Goal: Navigation & Orientation: Find specific page/section

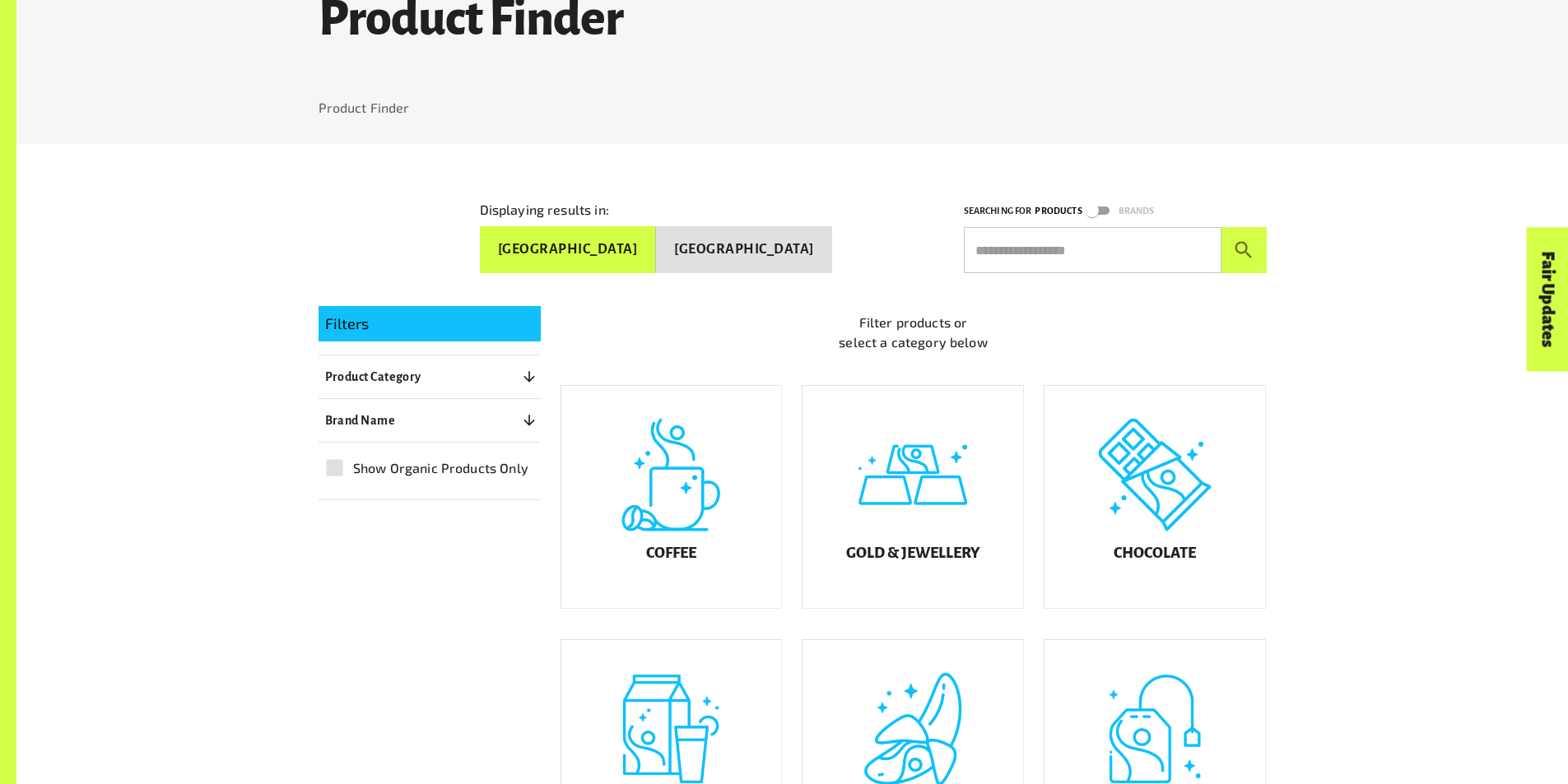
scroll to position [411, 0]
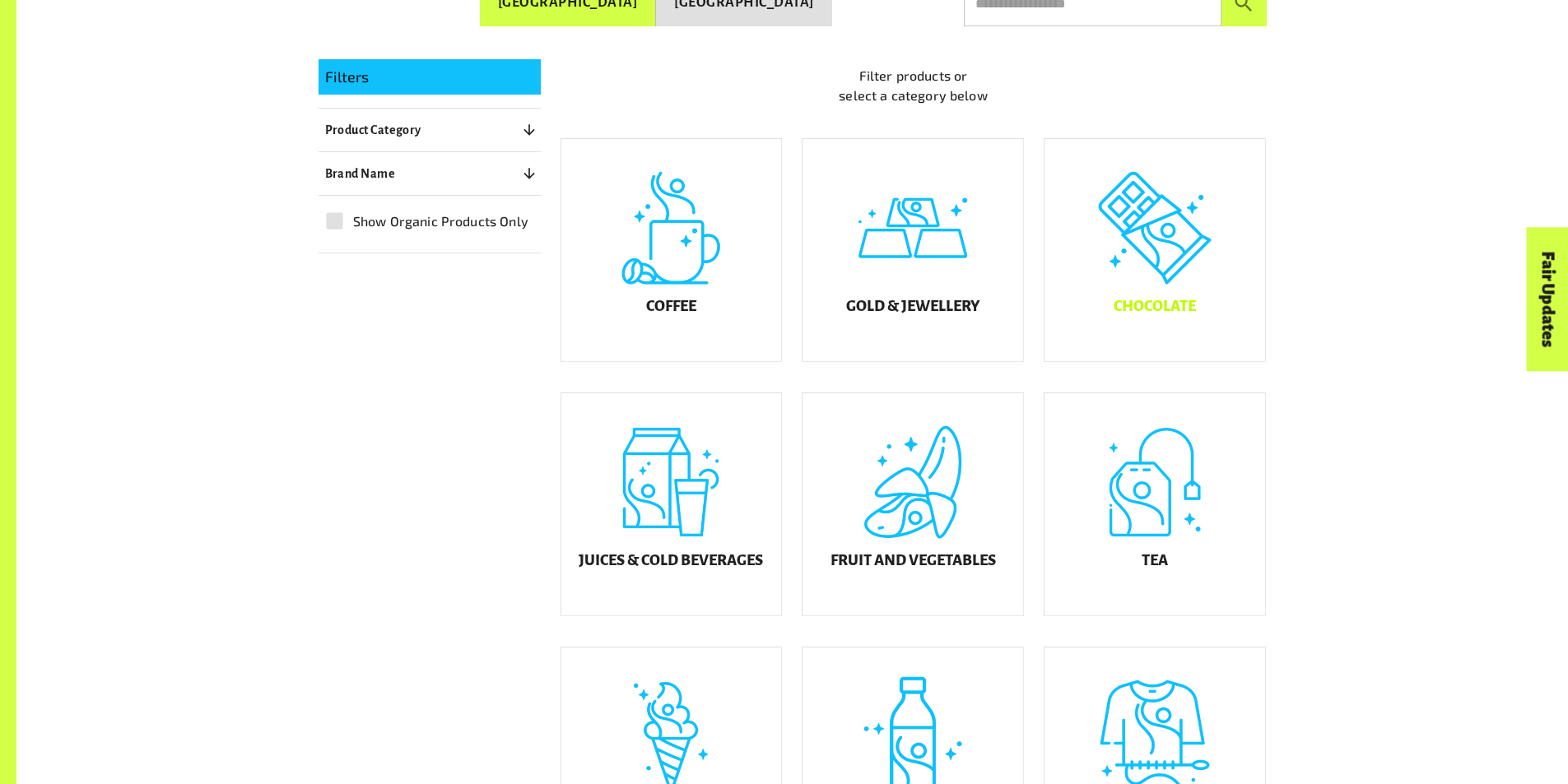
click at [1122, 238] on div "Chocolate" at bounding box center [1154, 250] width 221 height 222
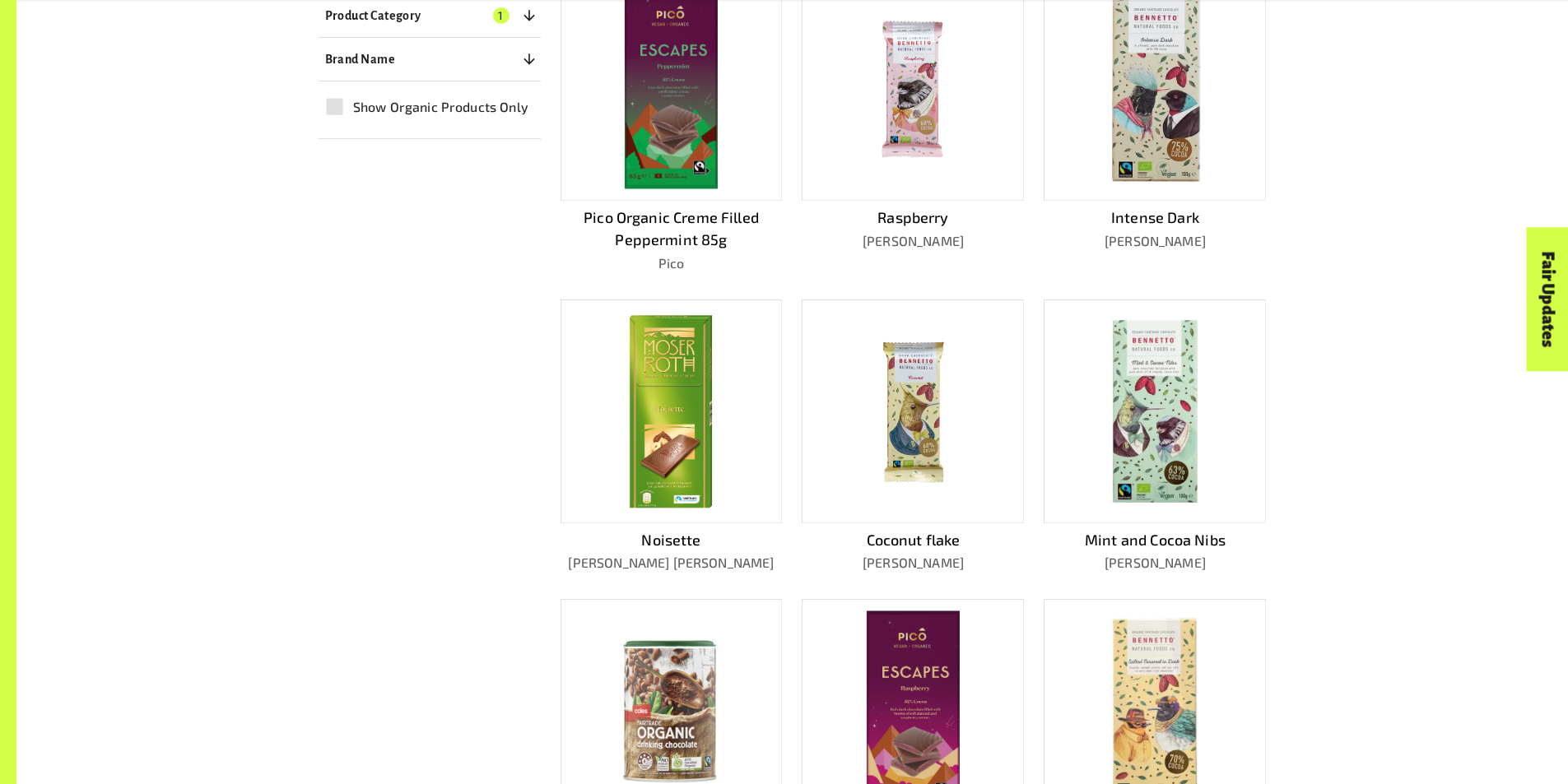
scroll to position [802, 0]
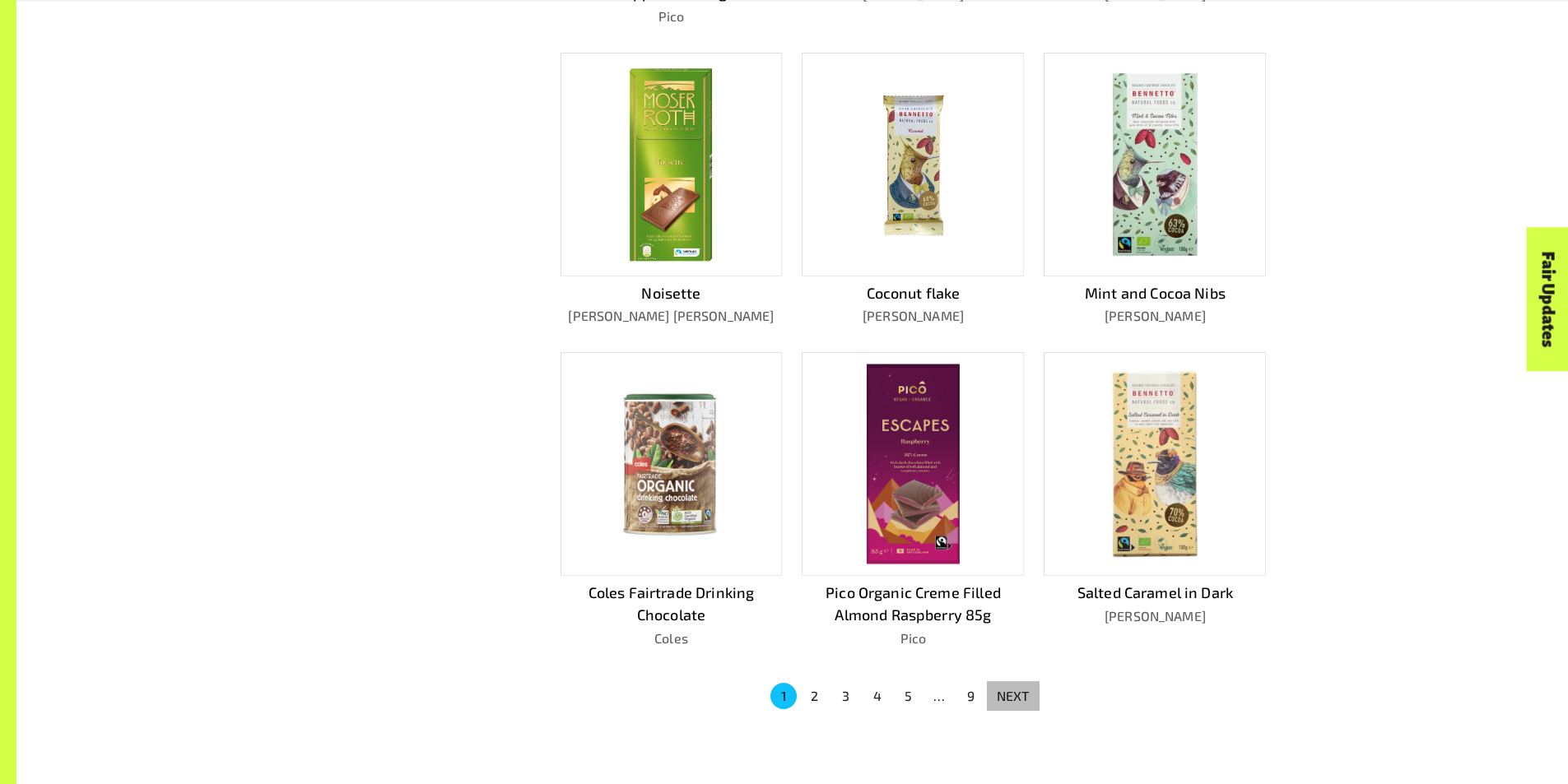
click at [1026, 688] on p "NEXT" at bounding box center [1013, 696] width 33 height 20
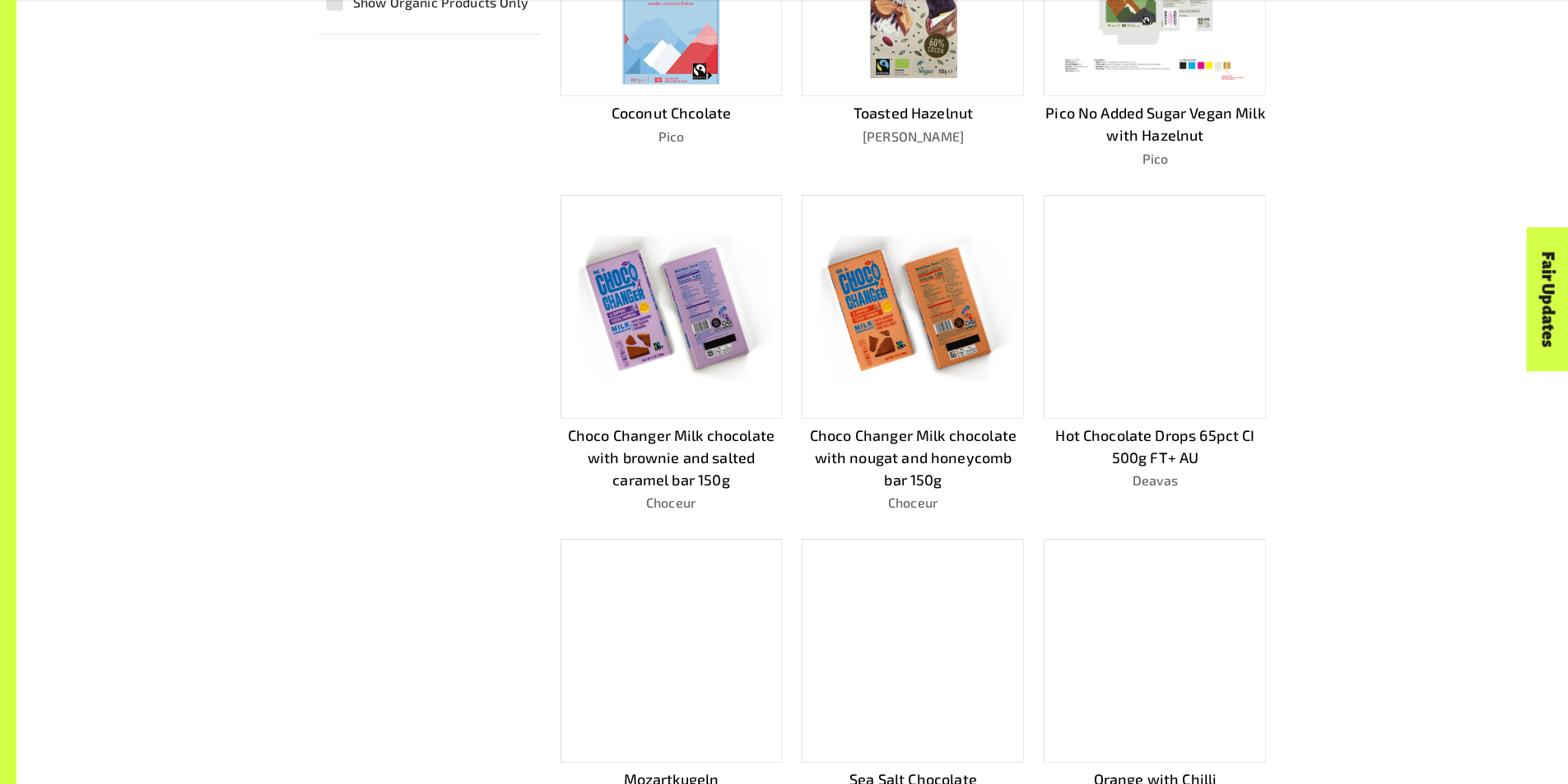
scroll to position [989, 0]
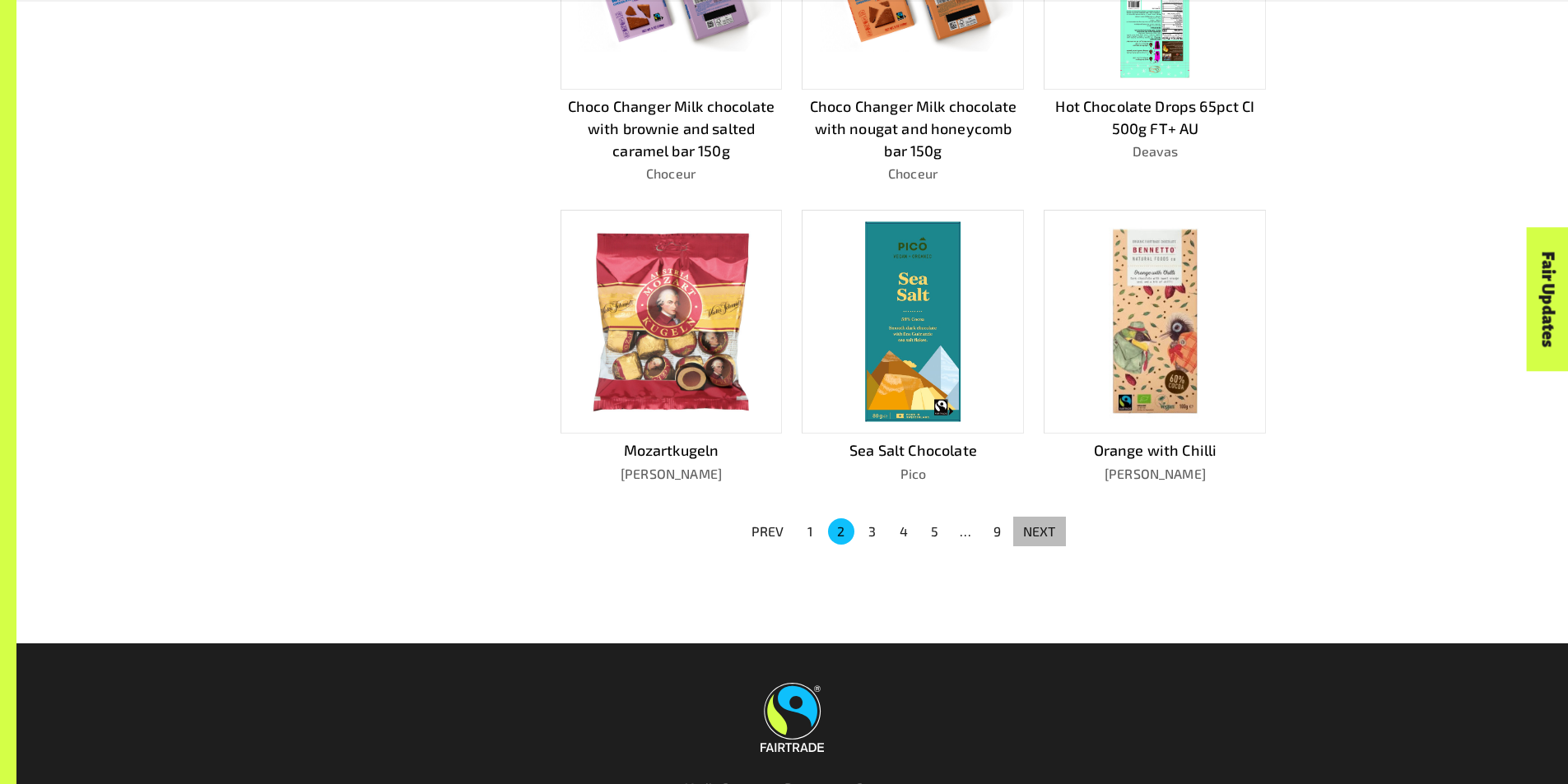
click at [1041, 522] on p "NEXT" at bounding box center [1039, 531] width 33 height 20
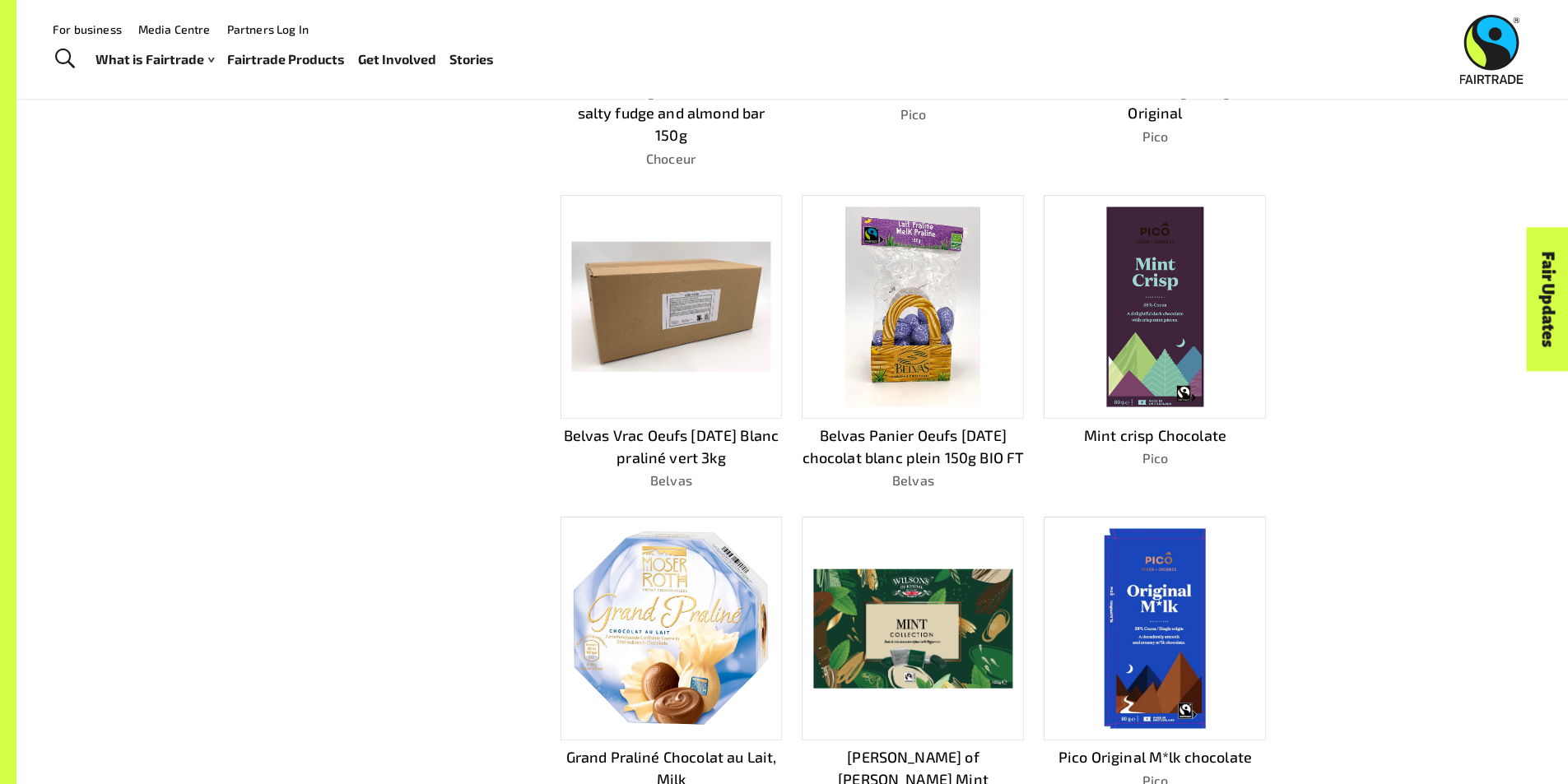
scroll to position [1011, 0]
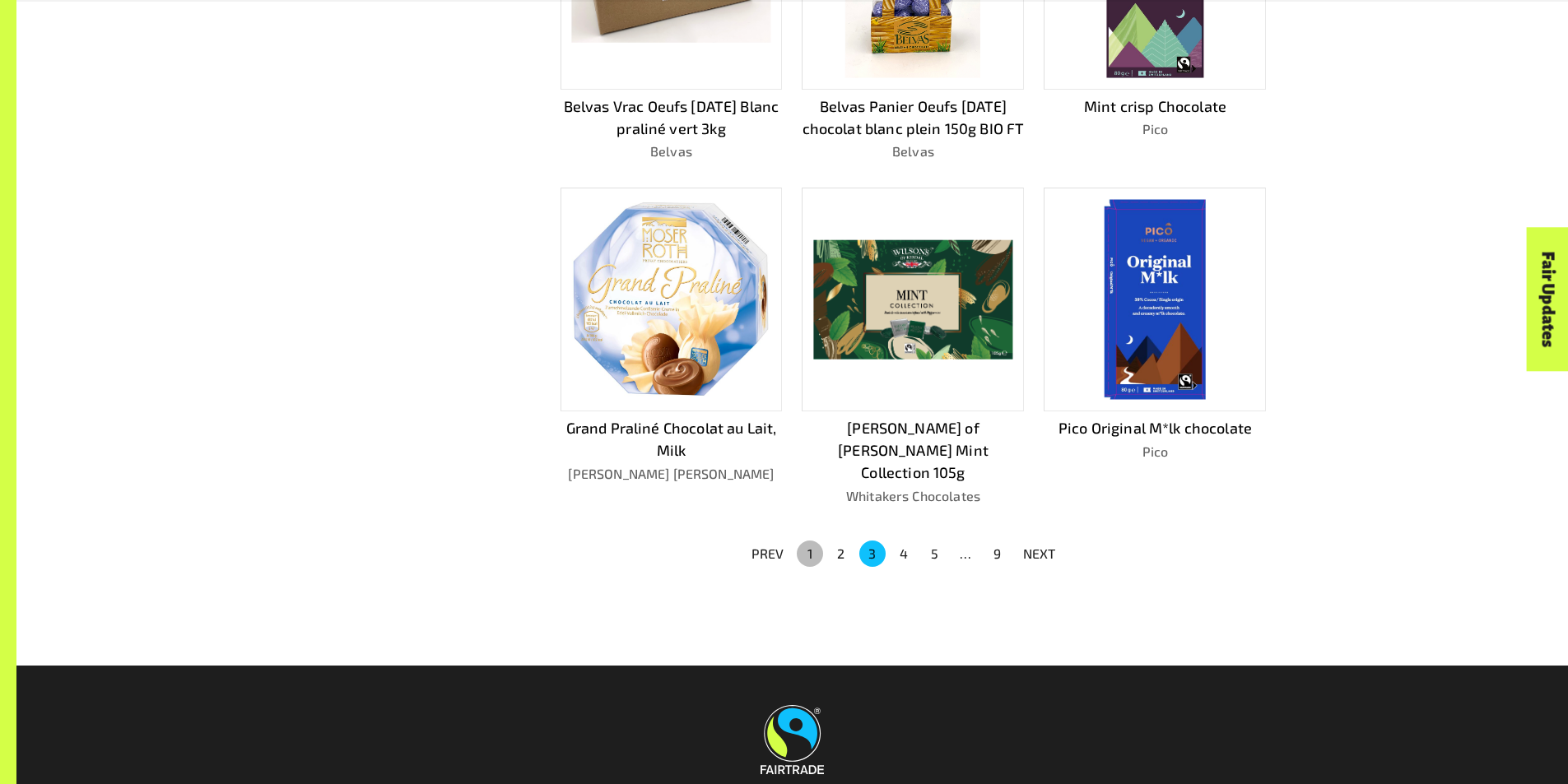
click at [809, 541] on button "1" at bounding box center [809, 553] width 26 height 26
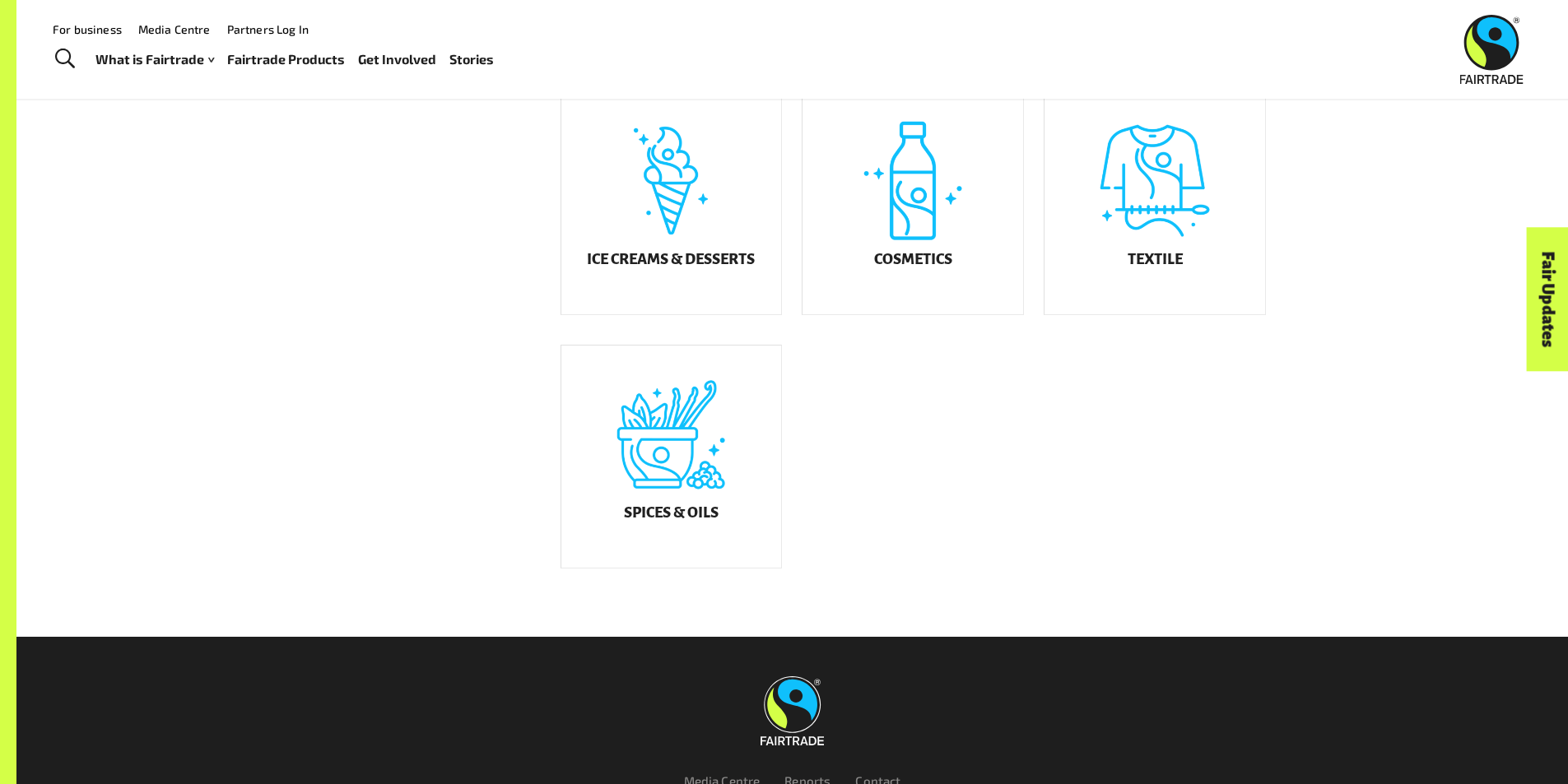
scroll to position [411, 0]
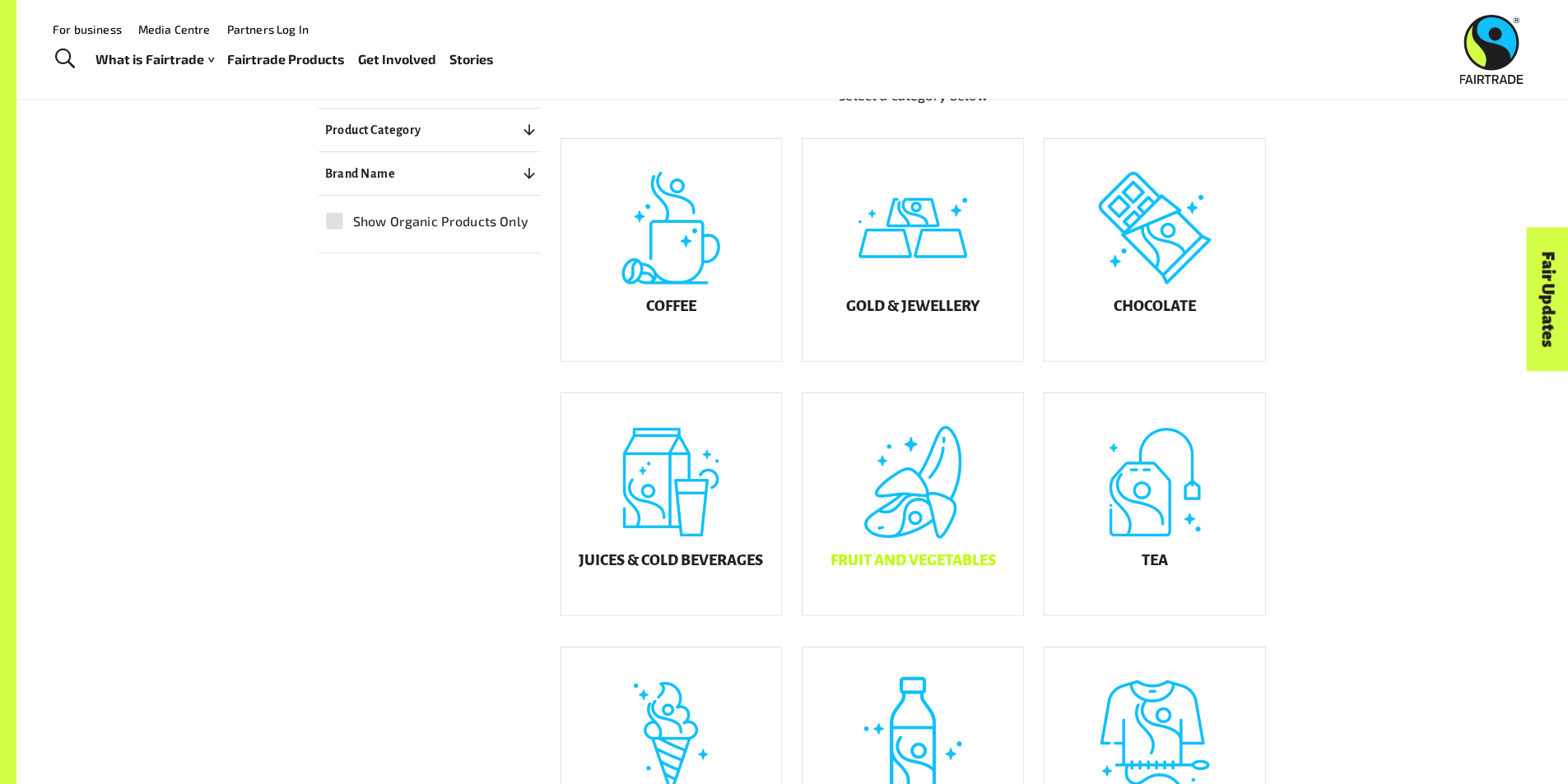
click at [914, 512] on div "Fruit and Vegetables" at bounding box center [912, 504] width 221 height 222
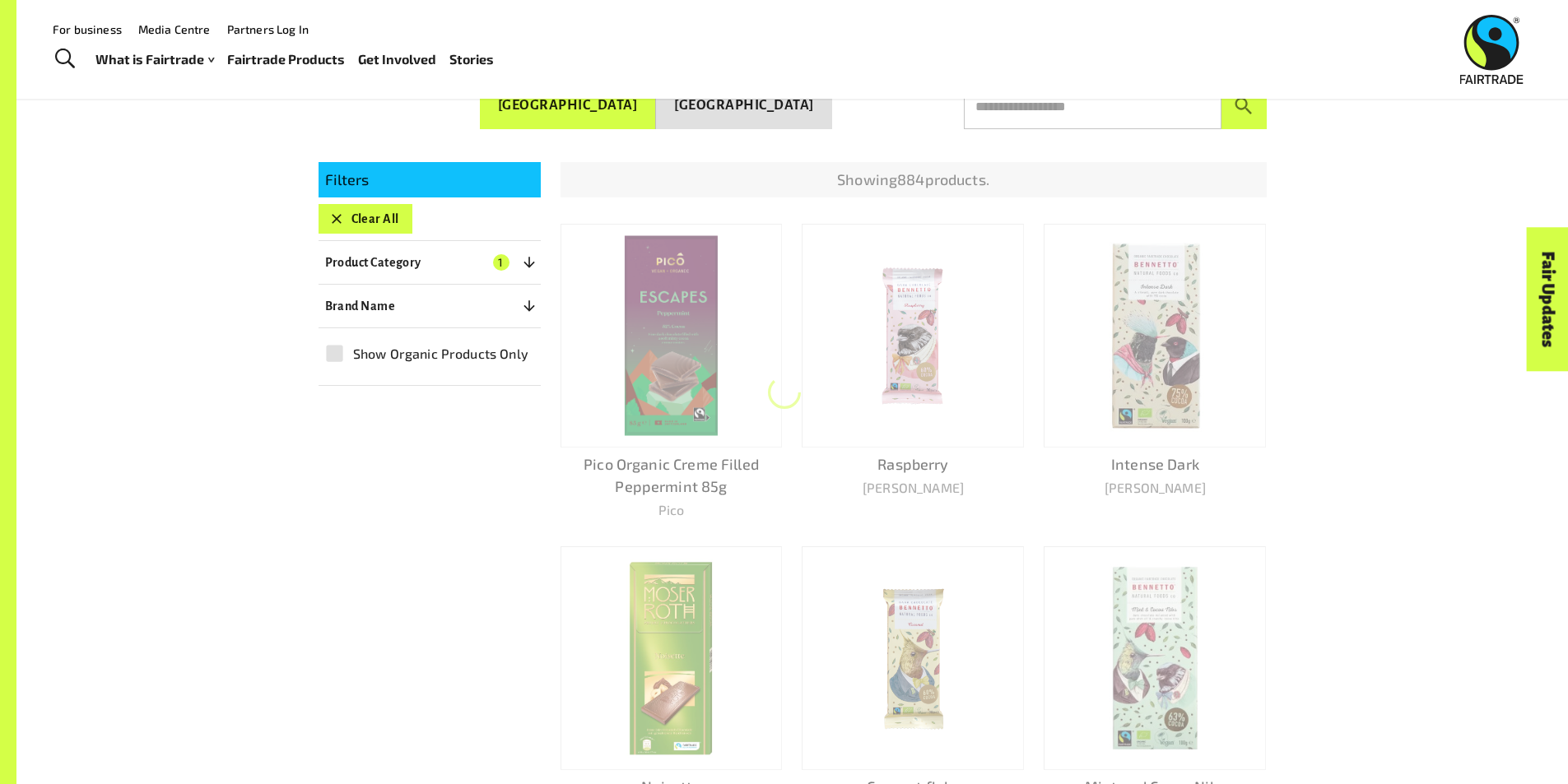
scroll to position [246, 0]
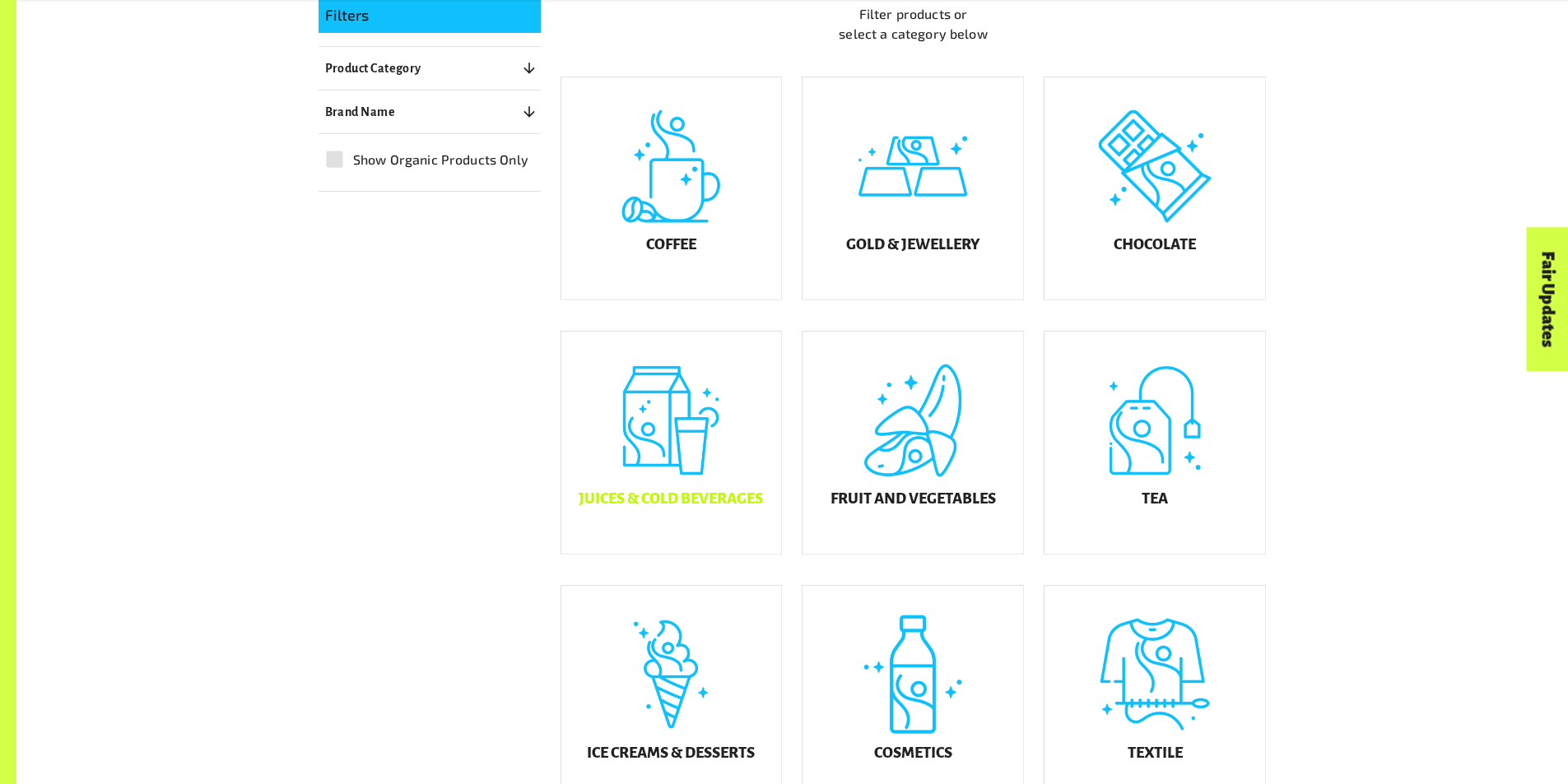
scroll to position [555, 0]
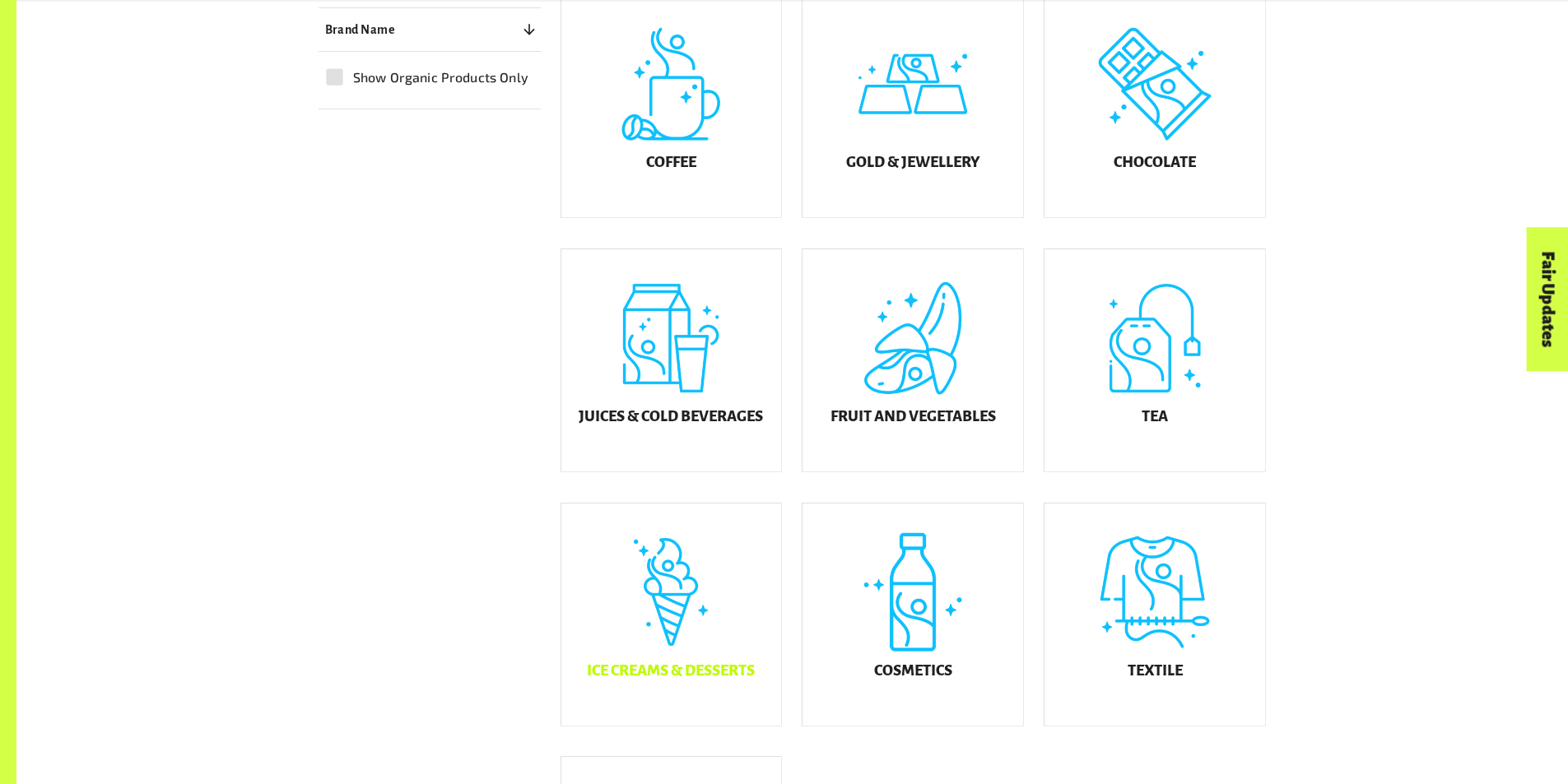
click at [684, 634] on div "Ice Creams & Desserts" at bounding box center [671, 614] width 221 height 222
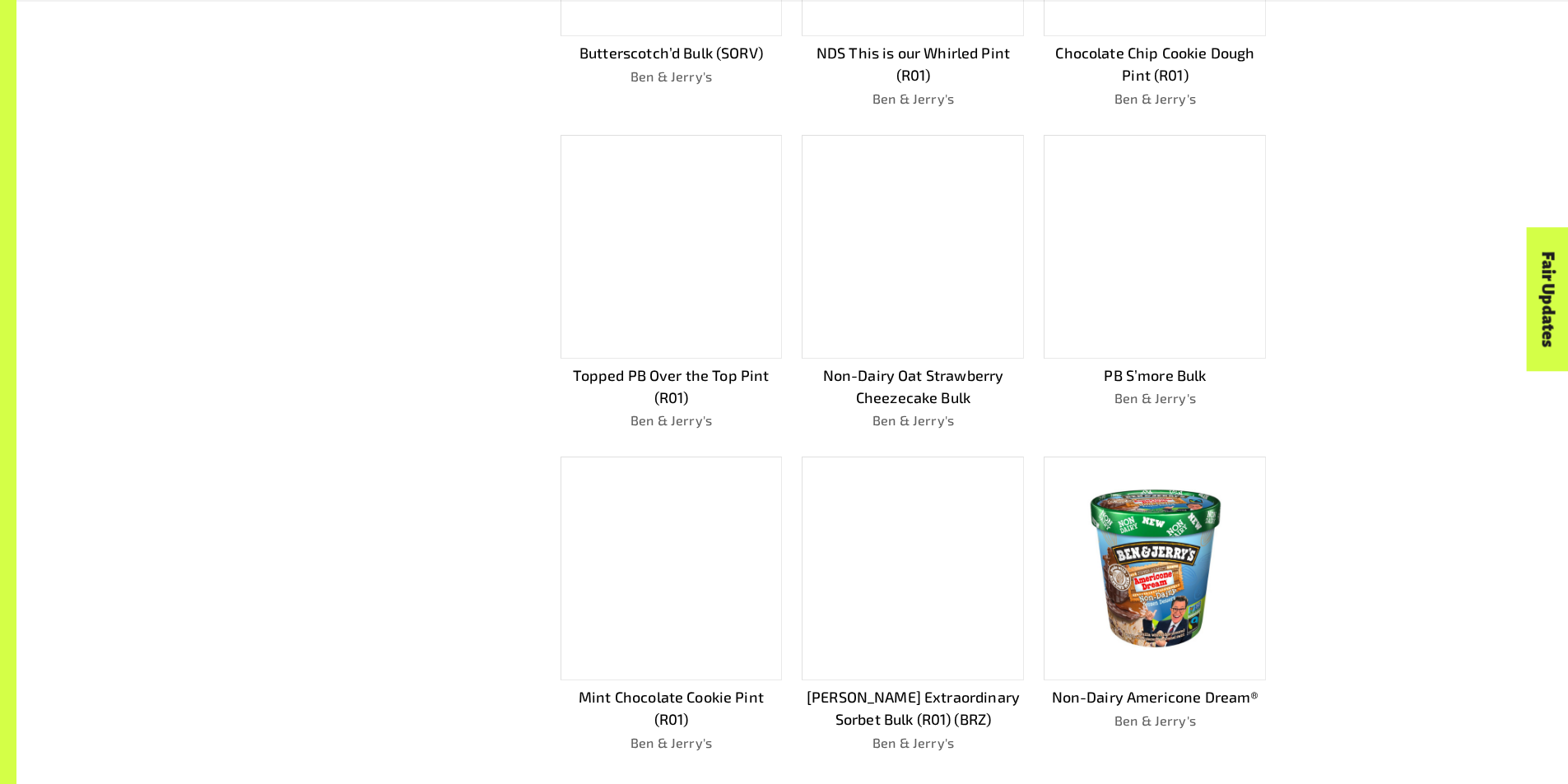
scroll to position [884, 0]
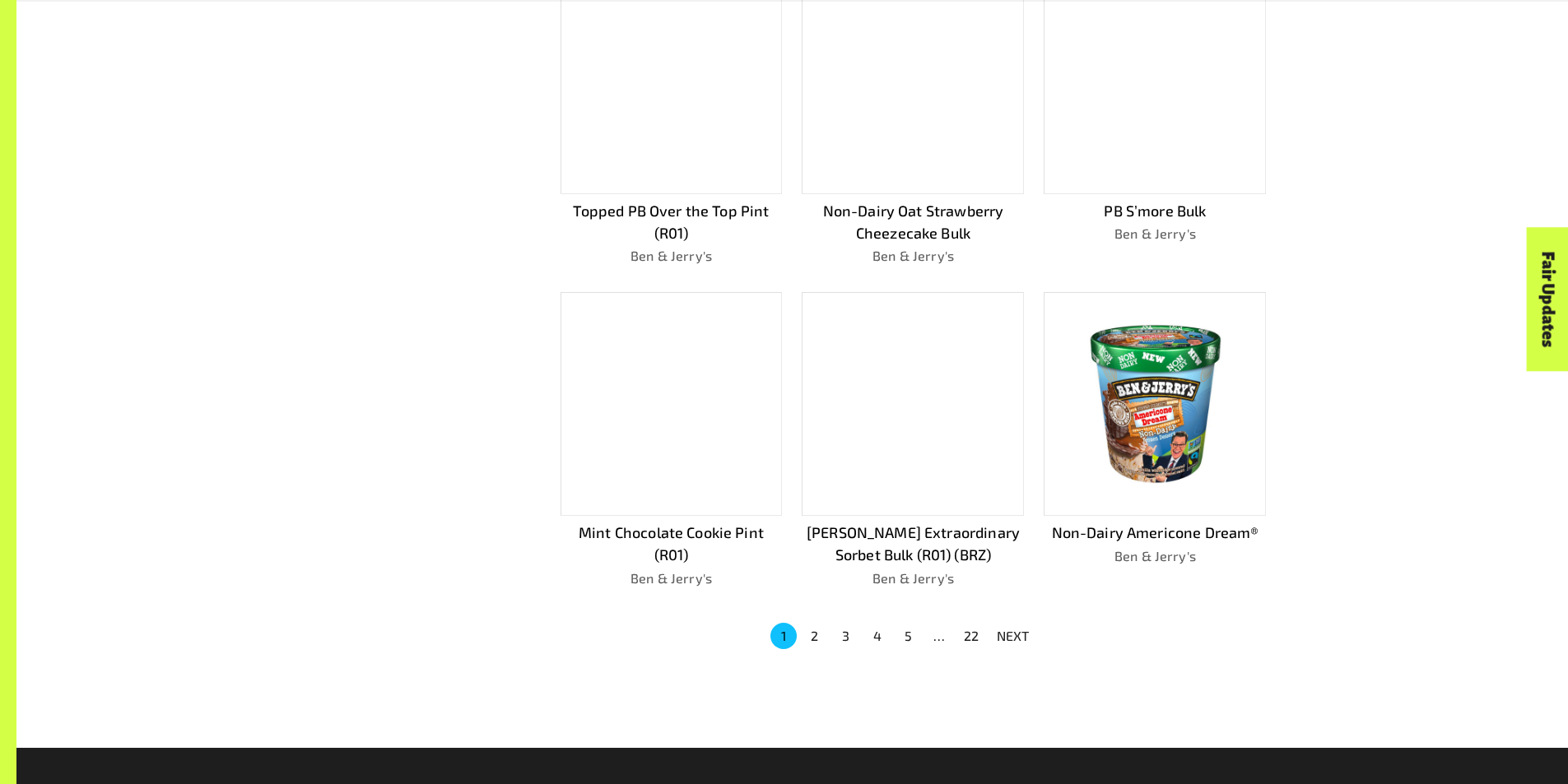
click at [1005, 630] on p "NEXT" at bounding box center [1013, 636] width 33 height 20
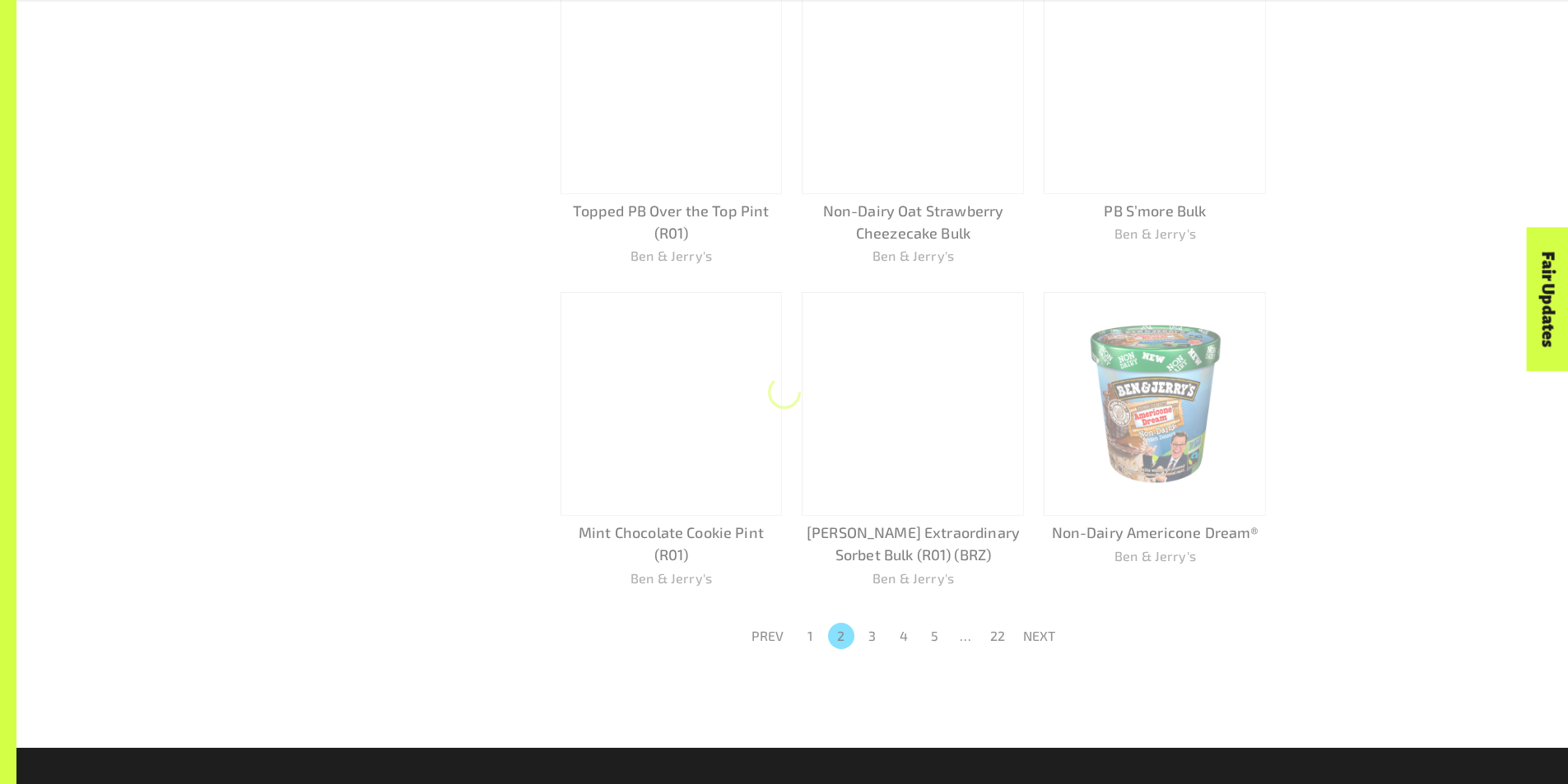
scroll to position [862, 0]
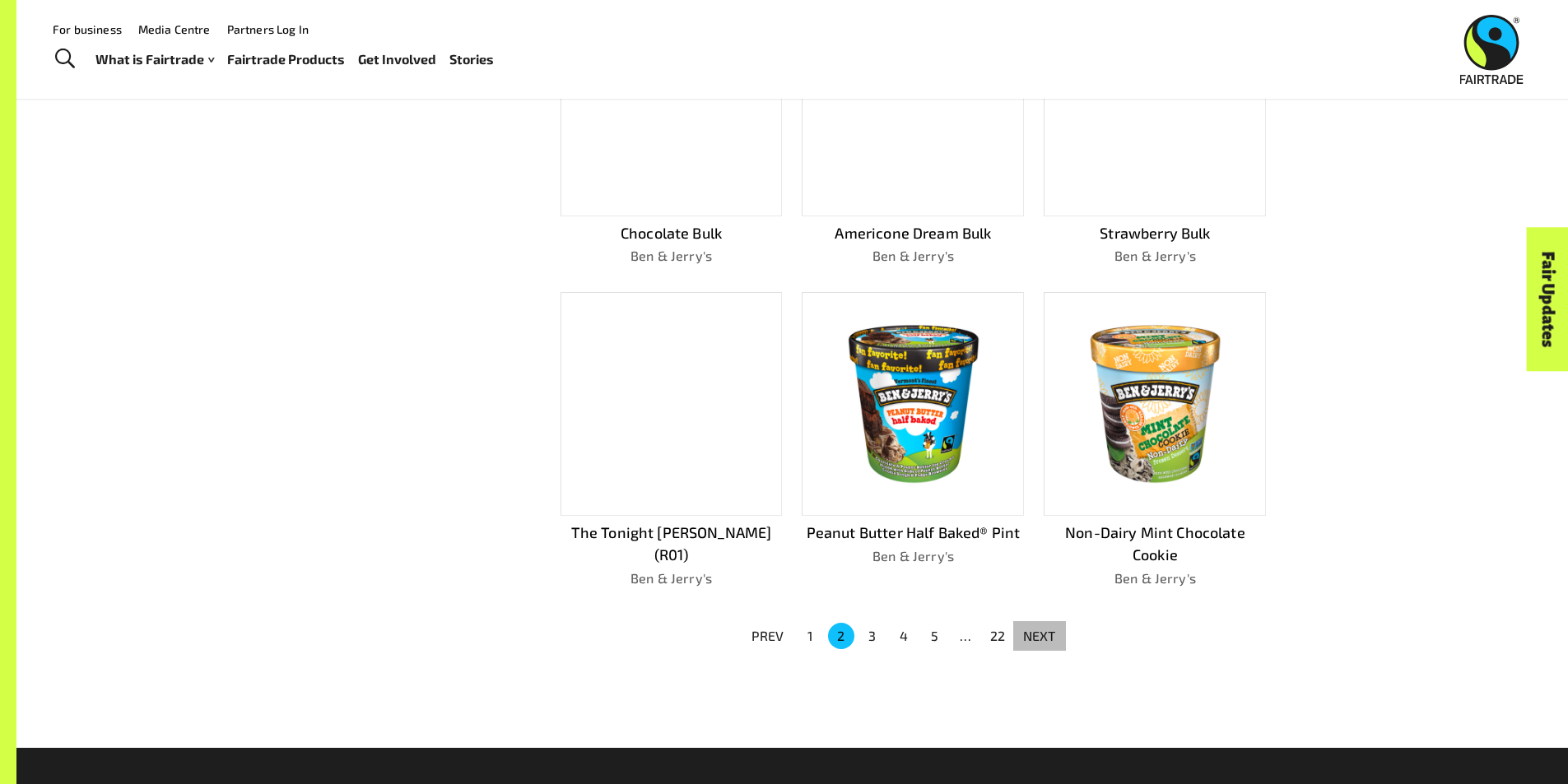
click at [1029, 628] on p "NEXT" at bounding box center [1039, 636] width 33 height 20
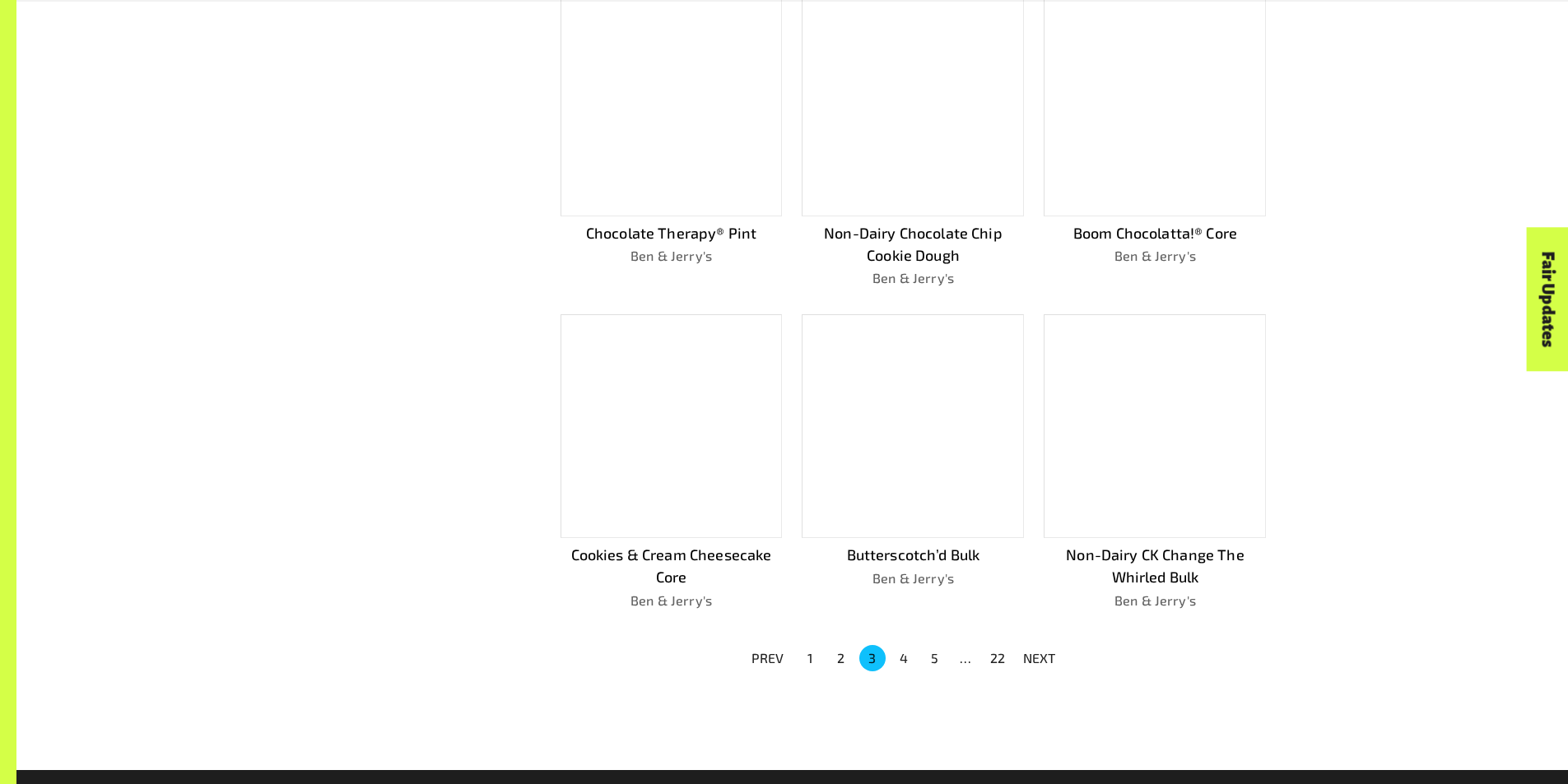
scroll to position [884, 0]
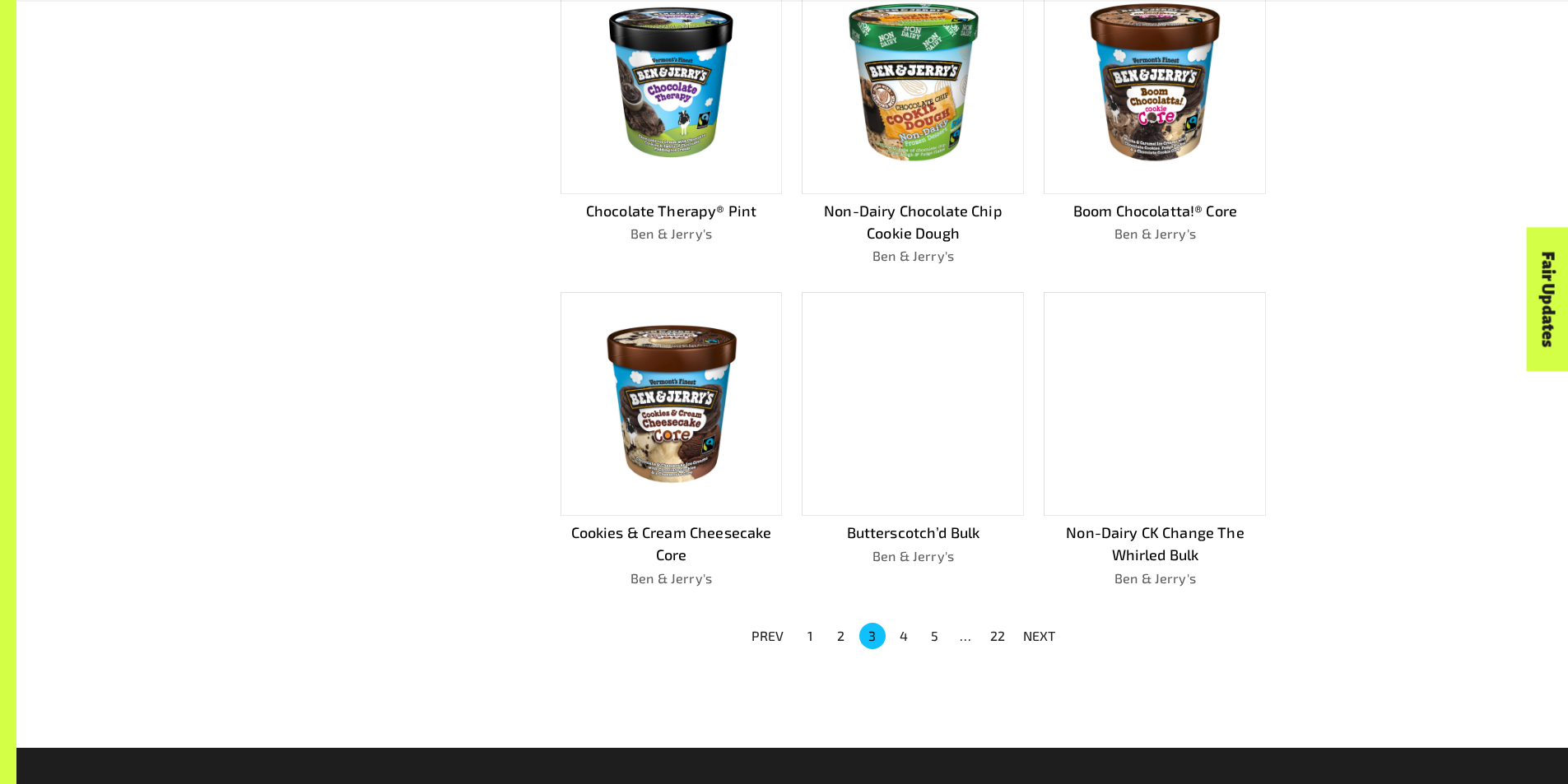
click at [1029, 628] on p "NEXT" at bounding box center [1039, 636] width 33 height 20
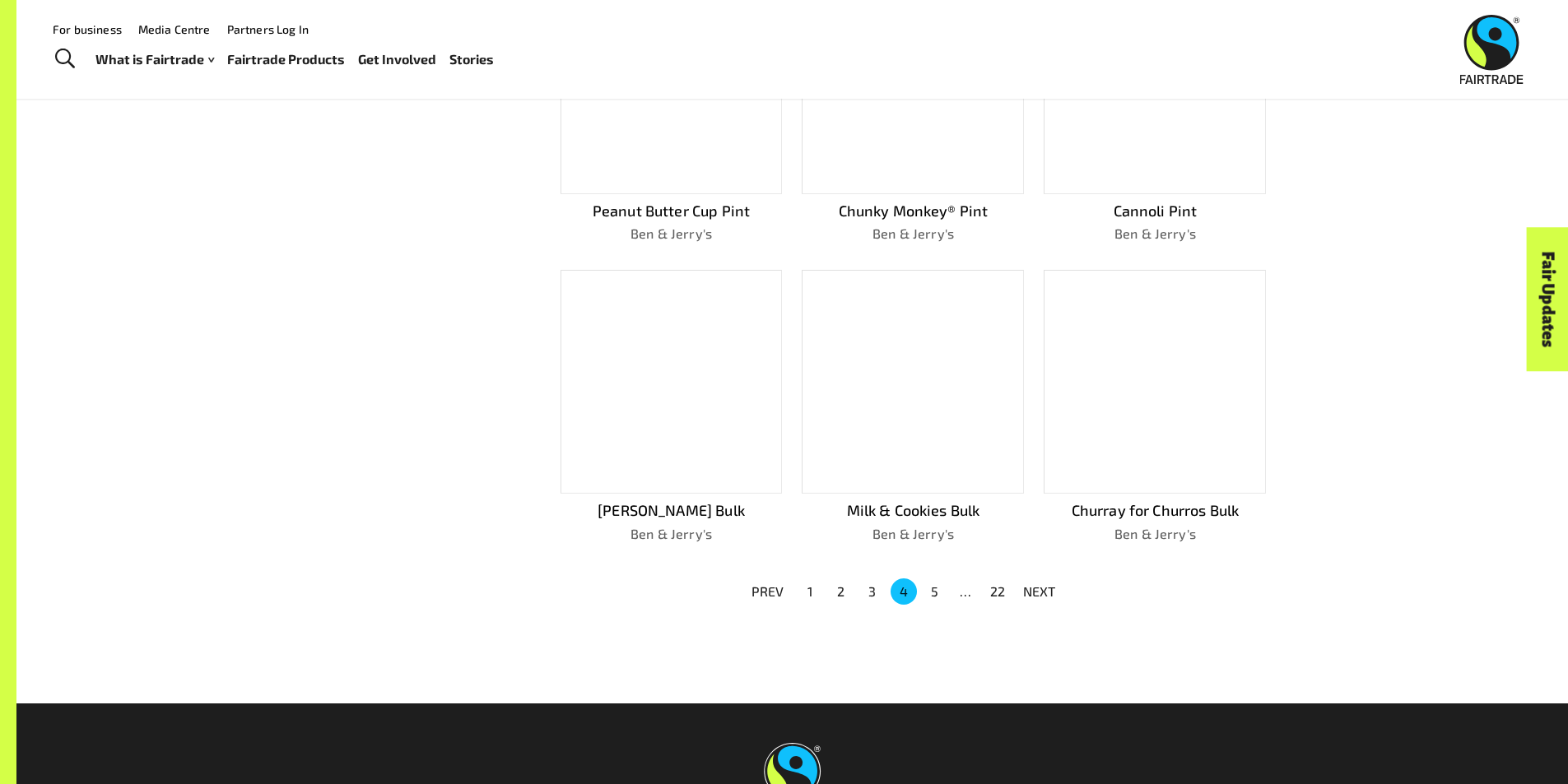
scroll to position [839, 0]
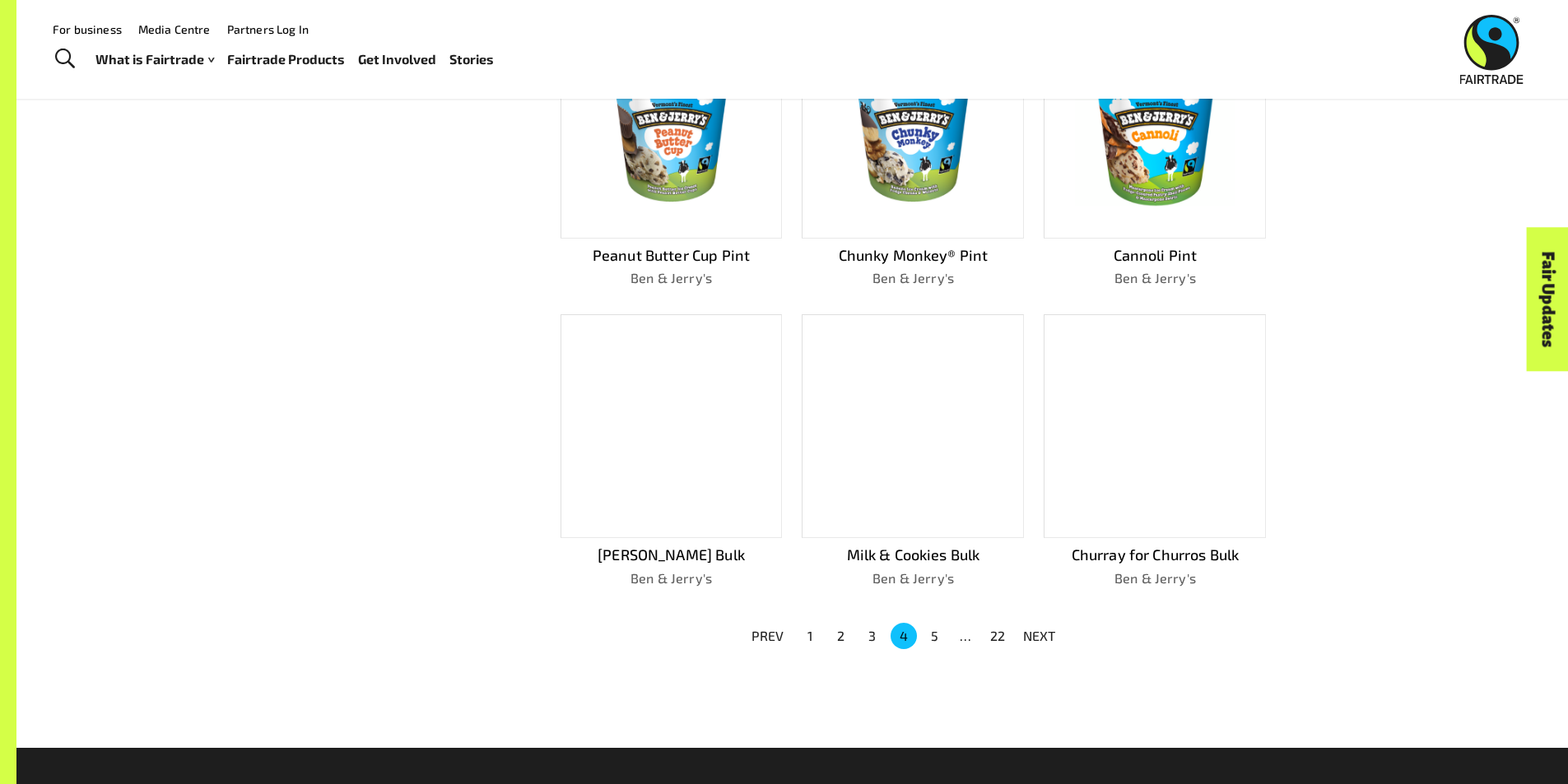
click at [1029, 628] on p "NEXT" at bounding box center [1039, 636] width 33 height 20
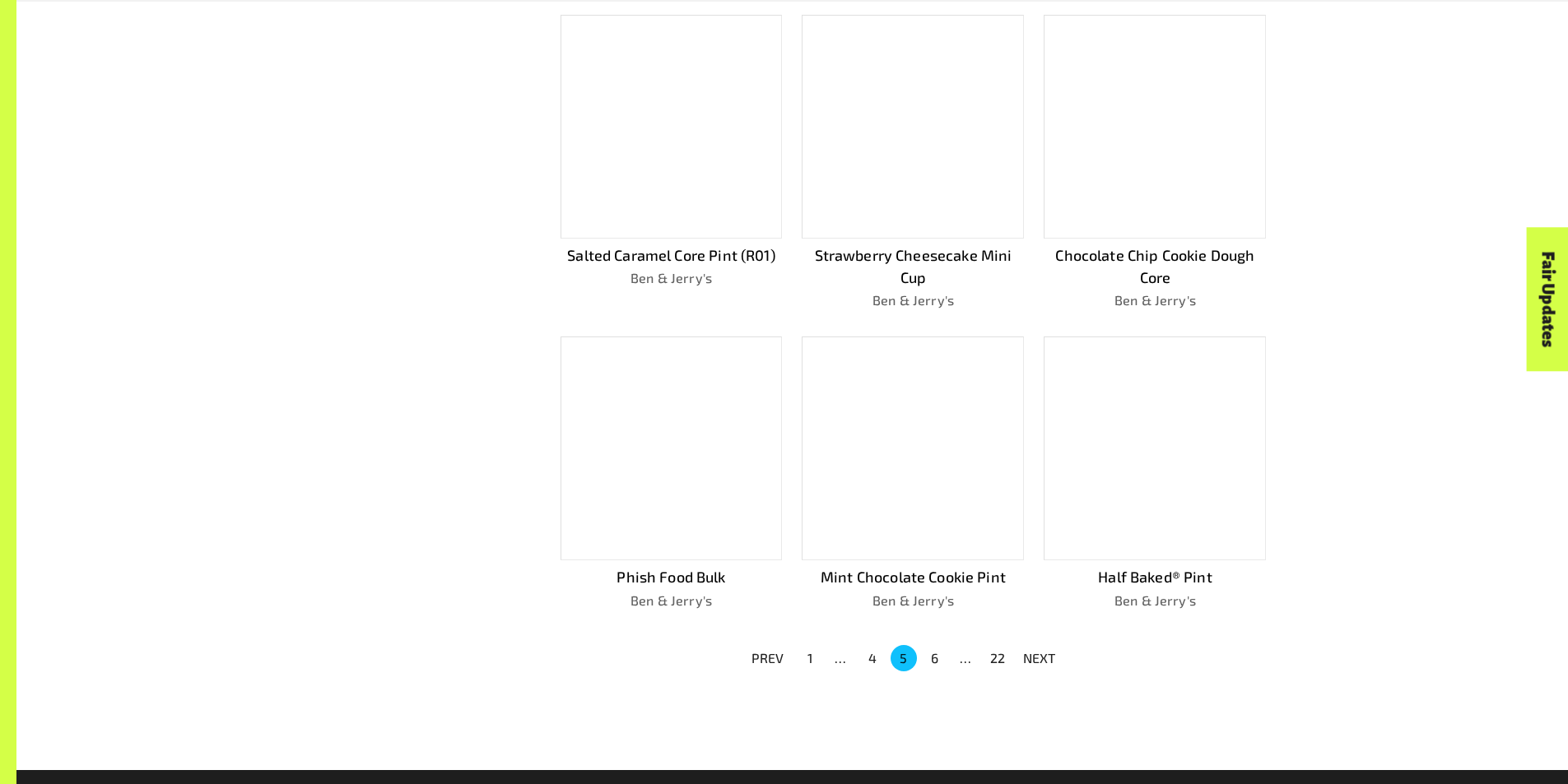
scroll to position [862, 0]
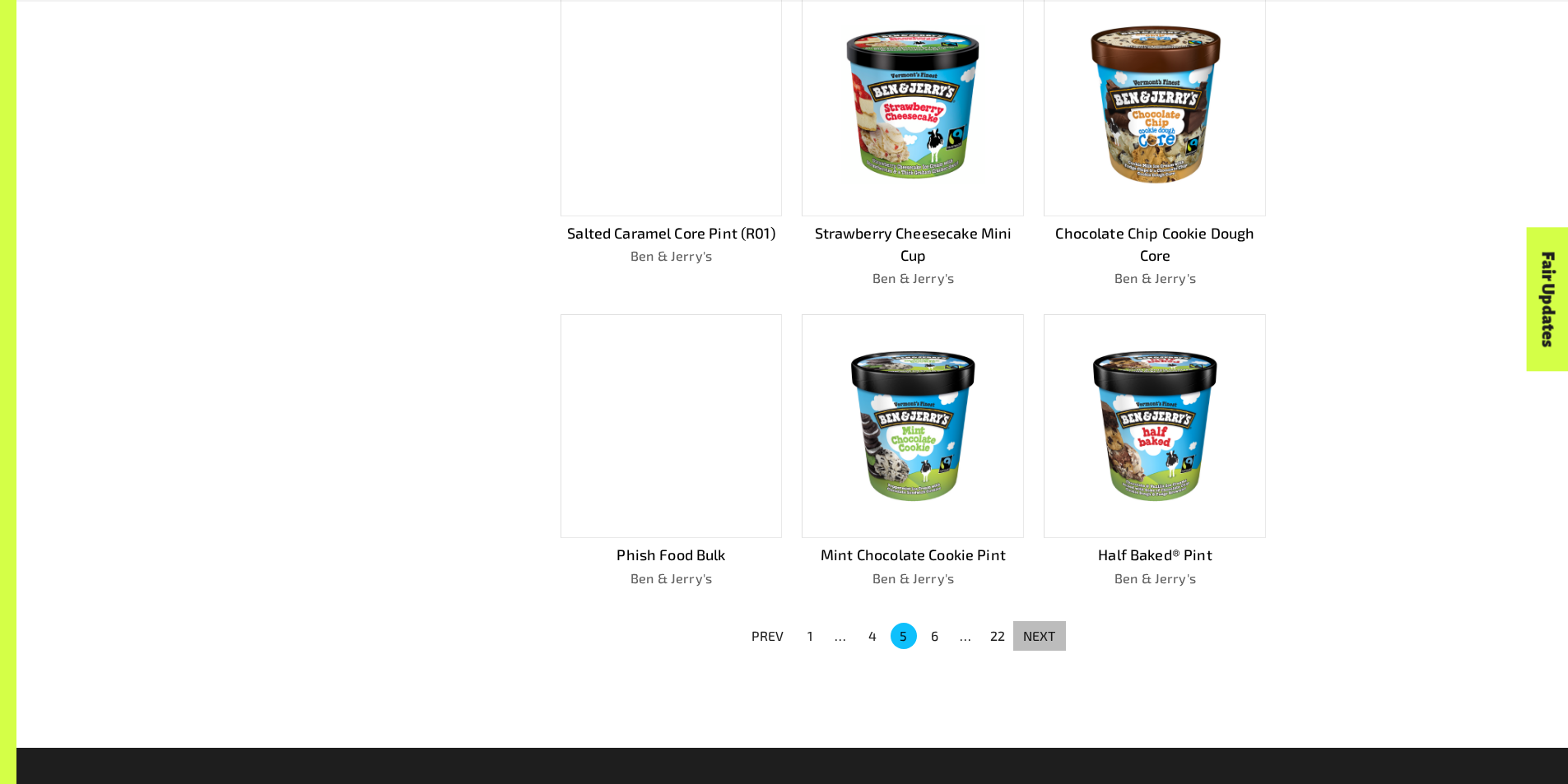
click at [1029, 628] on p "NEXT" at bounding box center [1039, 636] width 33 height 20
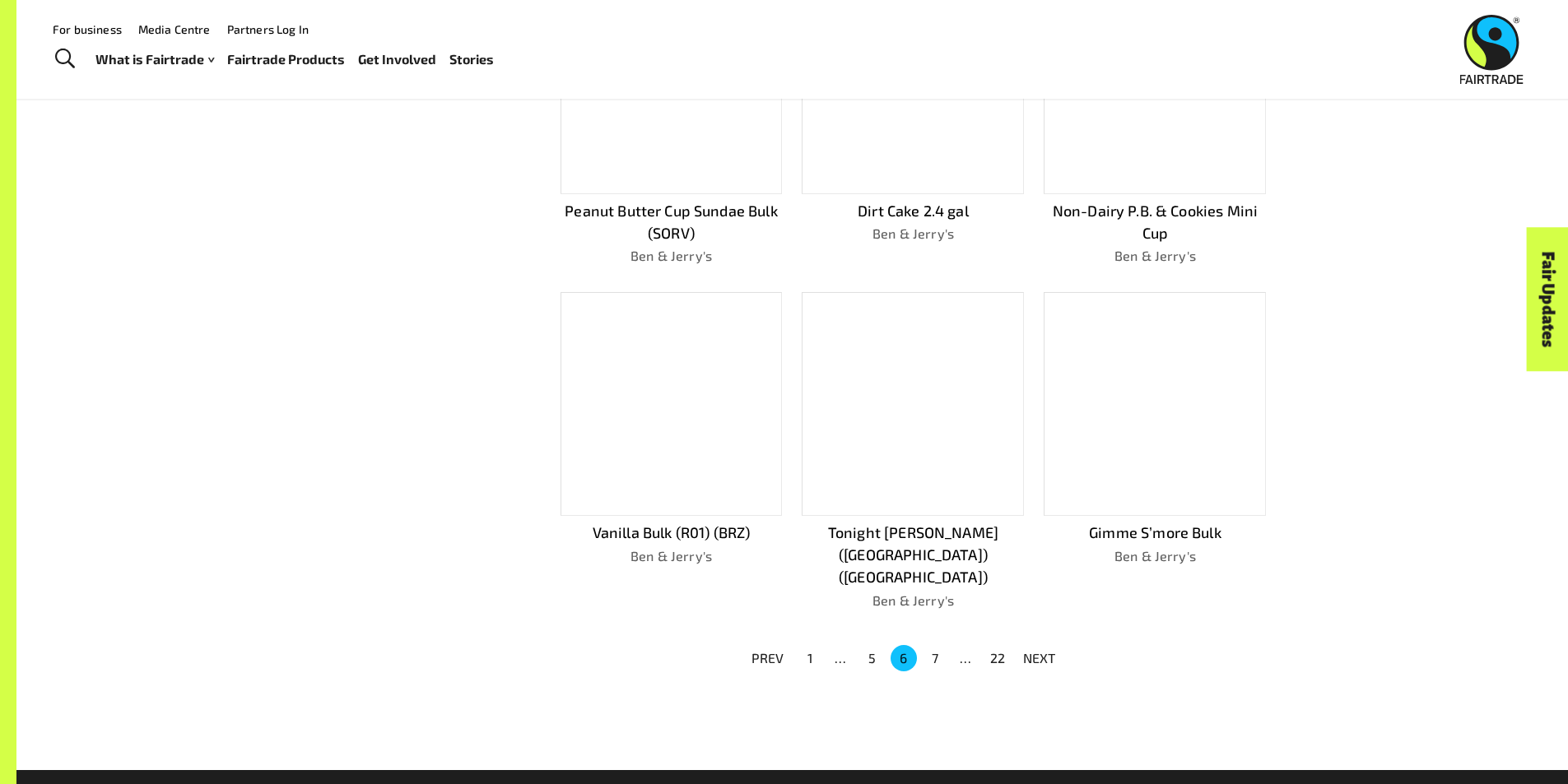
scroll to position [839, 0]
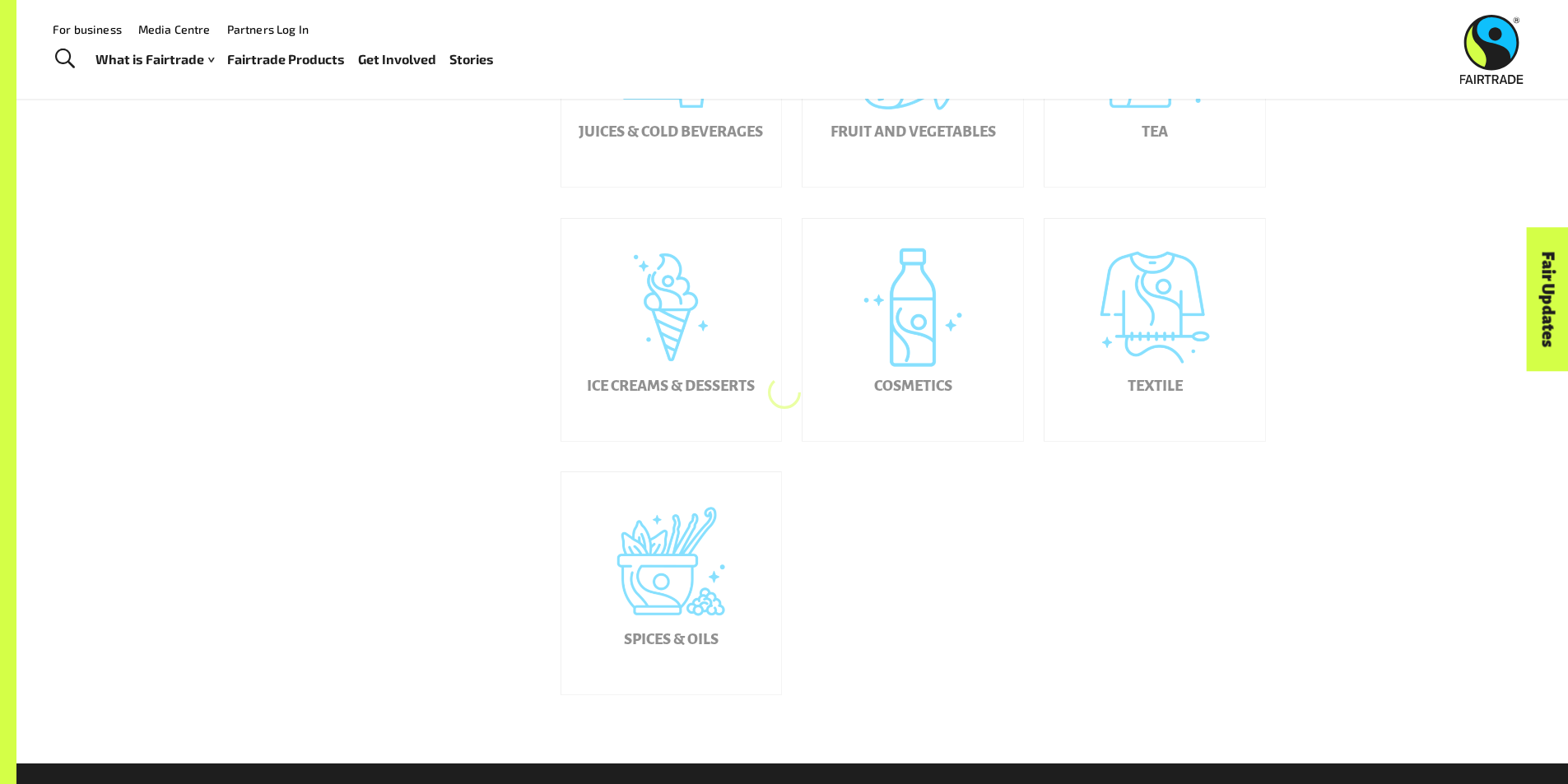
scroll to position [525, 0]
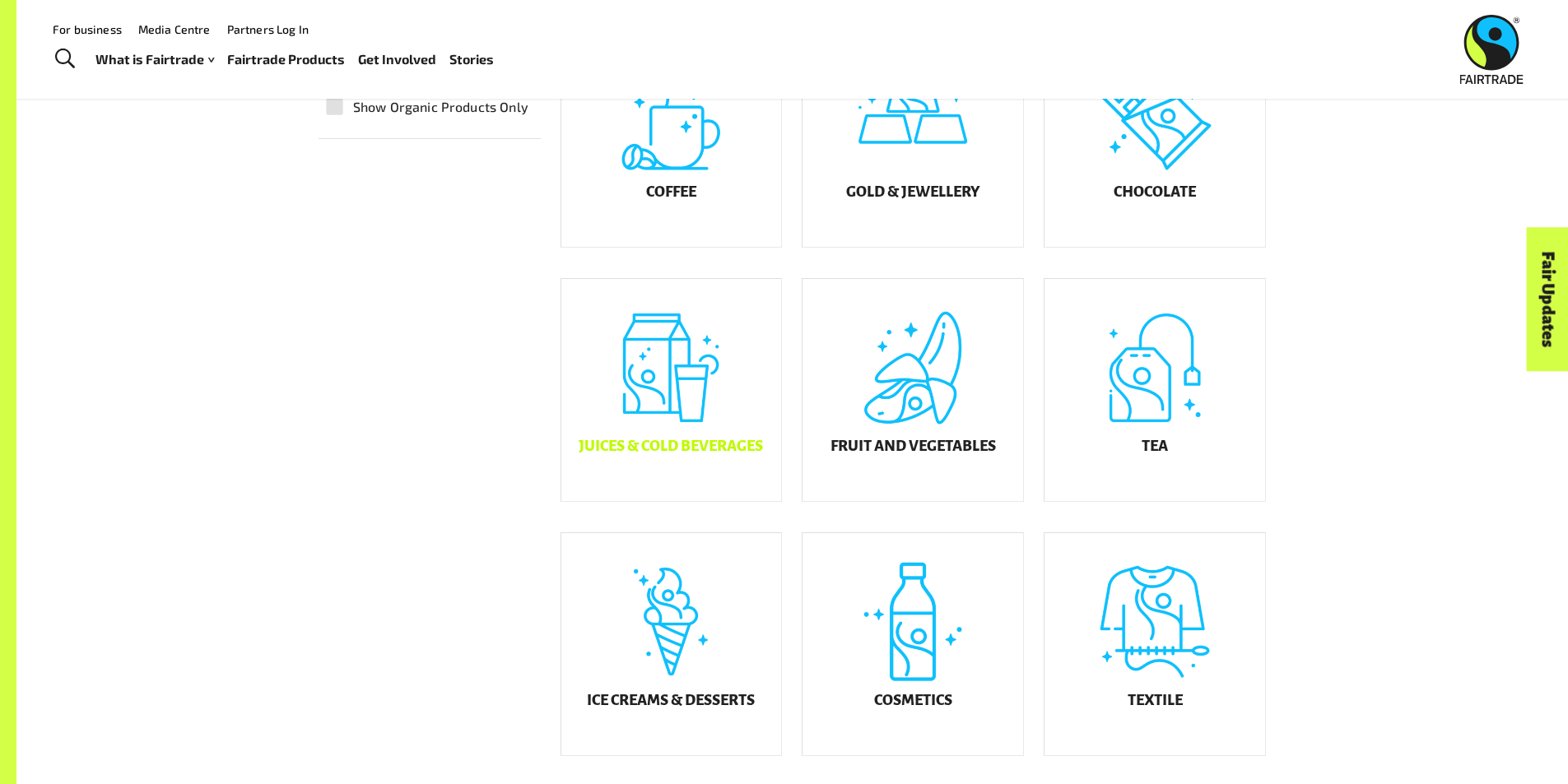
click at [666, 393] on div "Juices & Cold Beverages" at bounding box center [671, 389] width 221 height 222
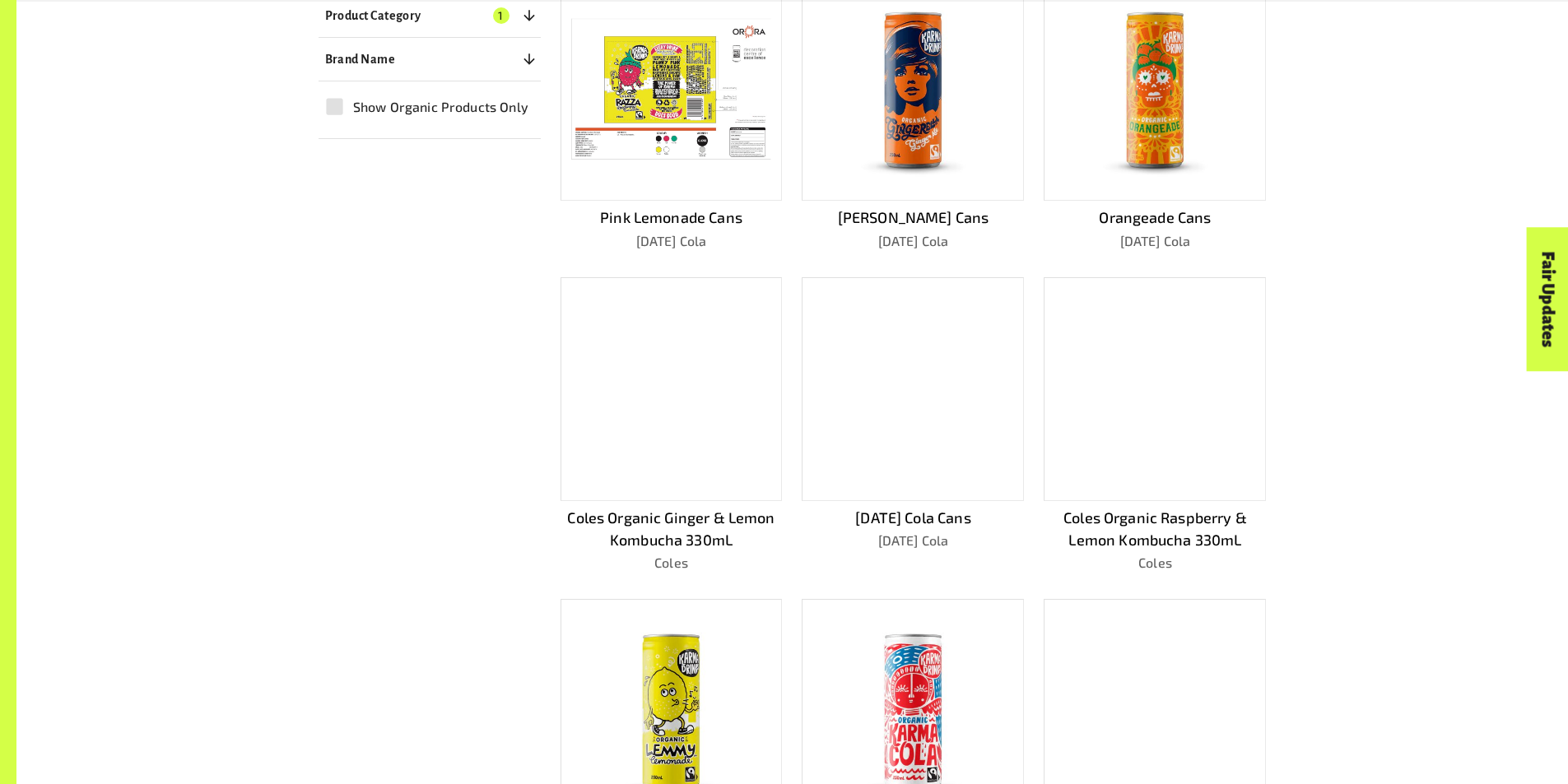
scroll to position [390, 0]
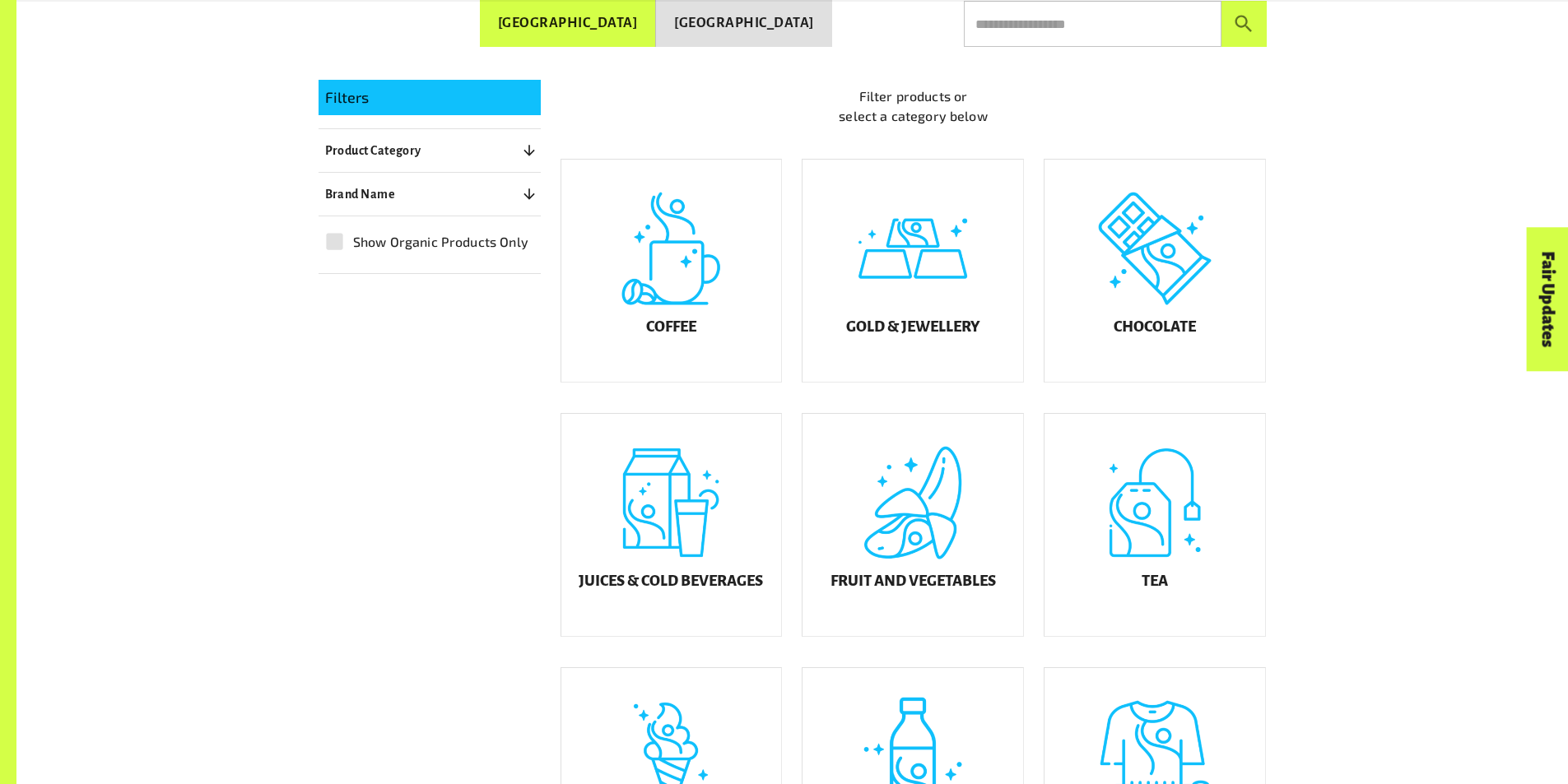
scroll to position [525, 0]
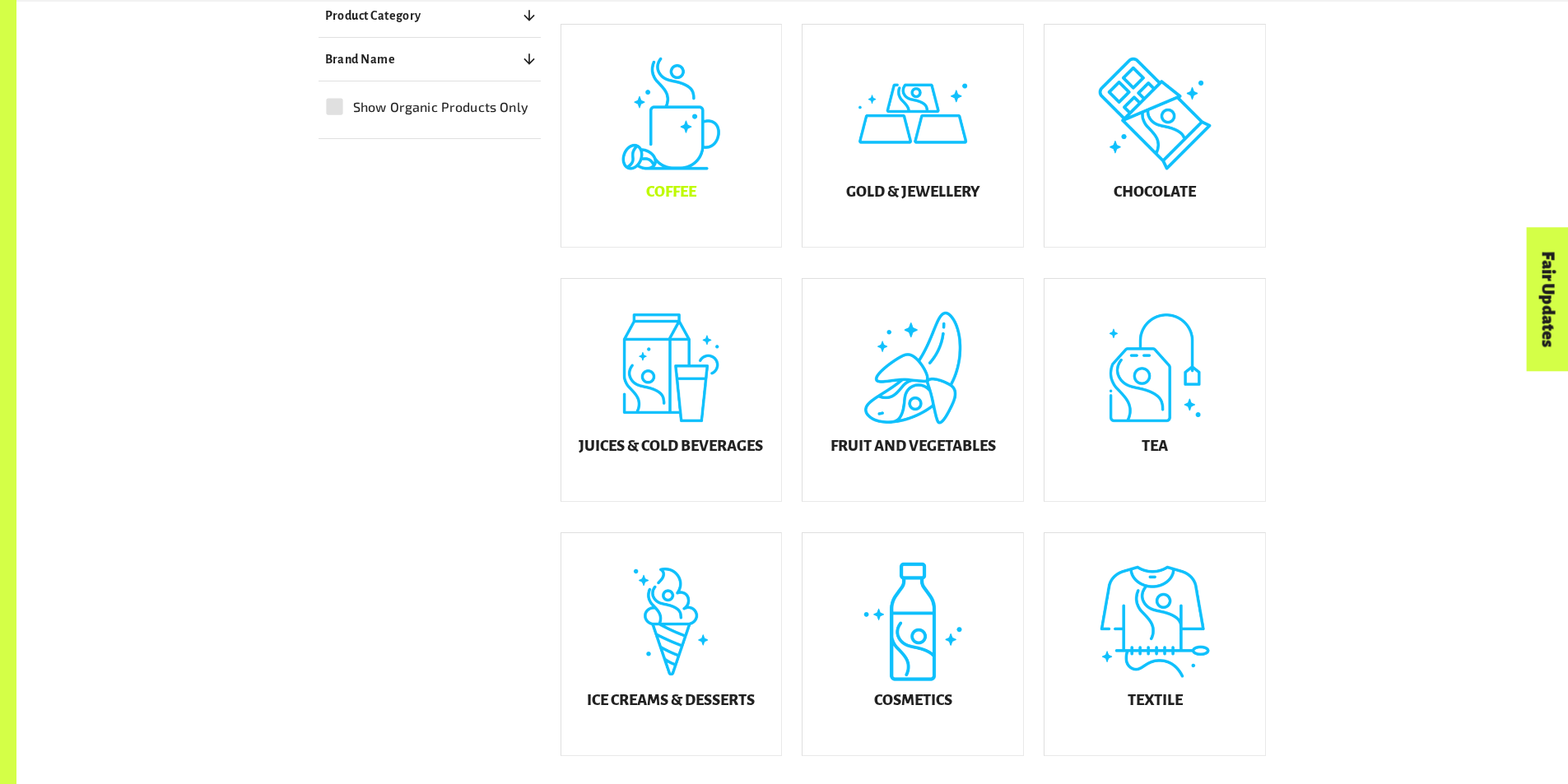
click at [694, 197] on h5 "Coffee" at bounding box center [671, 191] width 50 height 17
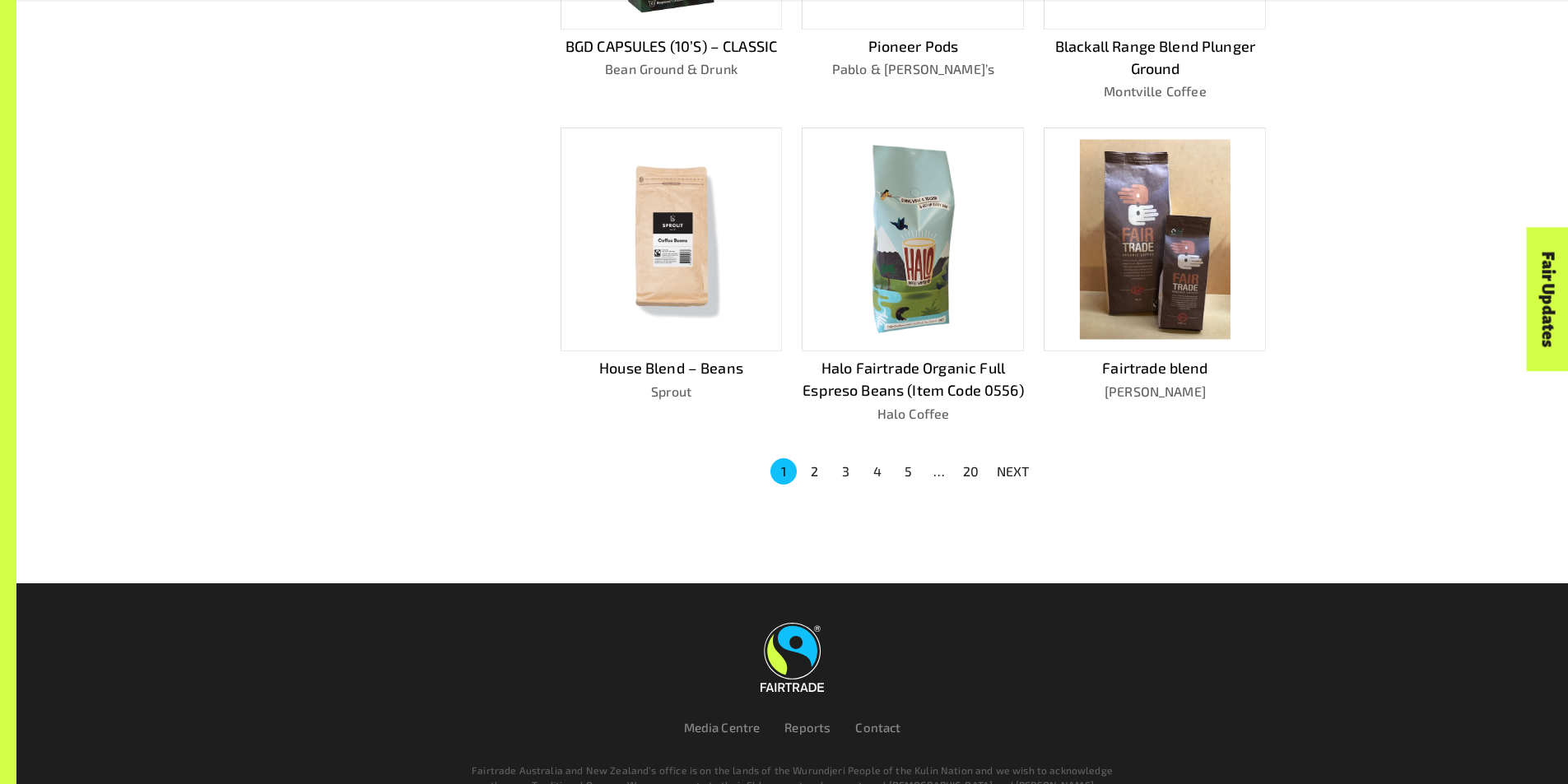
scroll to position [1119, 0]
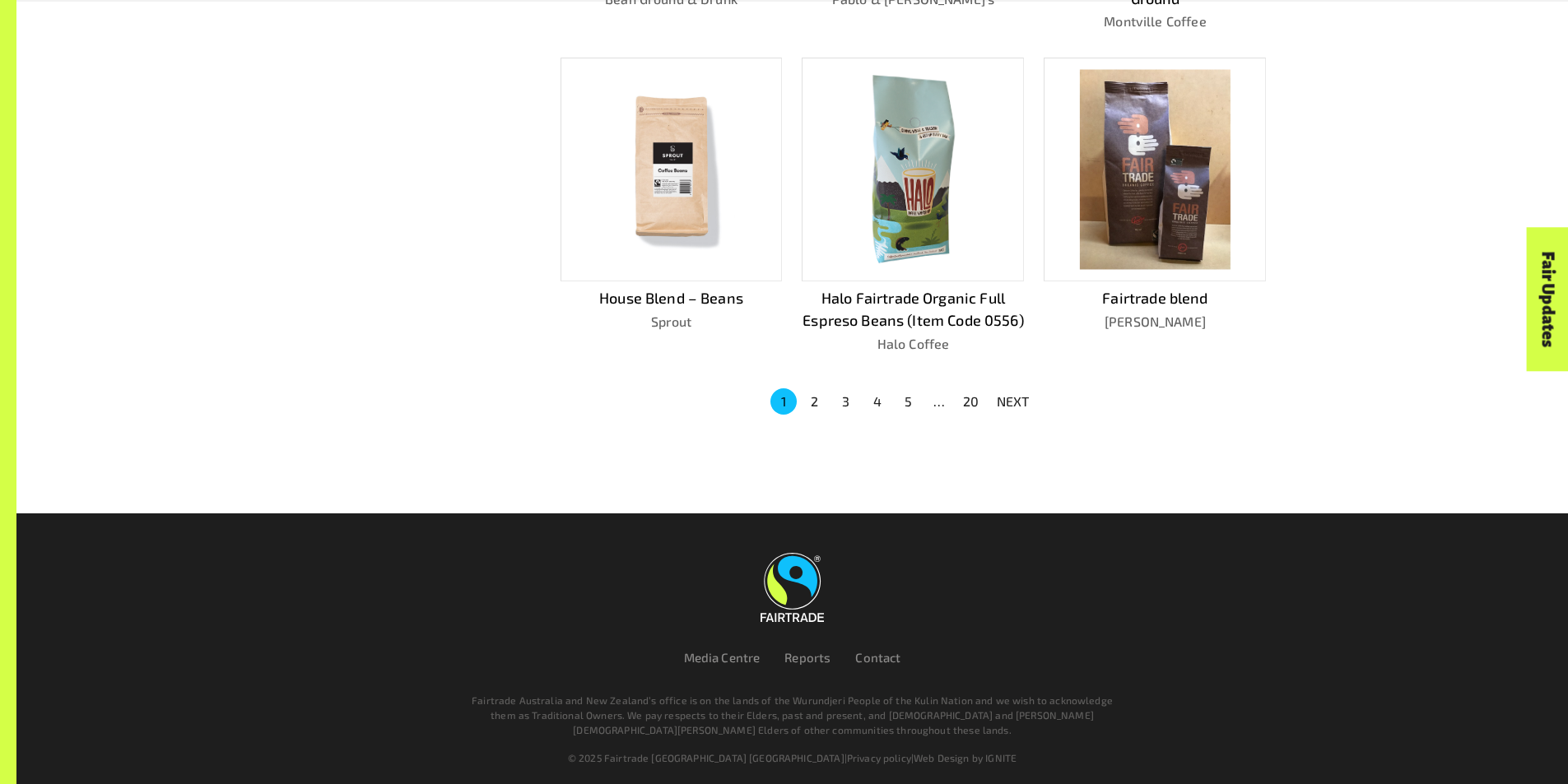
click at [1017, 395] on p "NEXT" at bounding box center [1013, 401] width 33 height 20
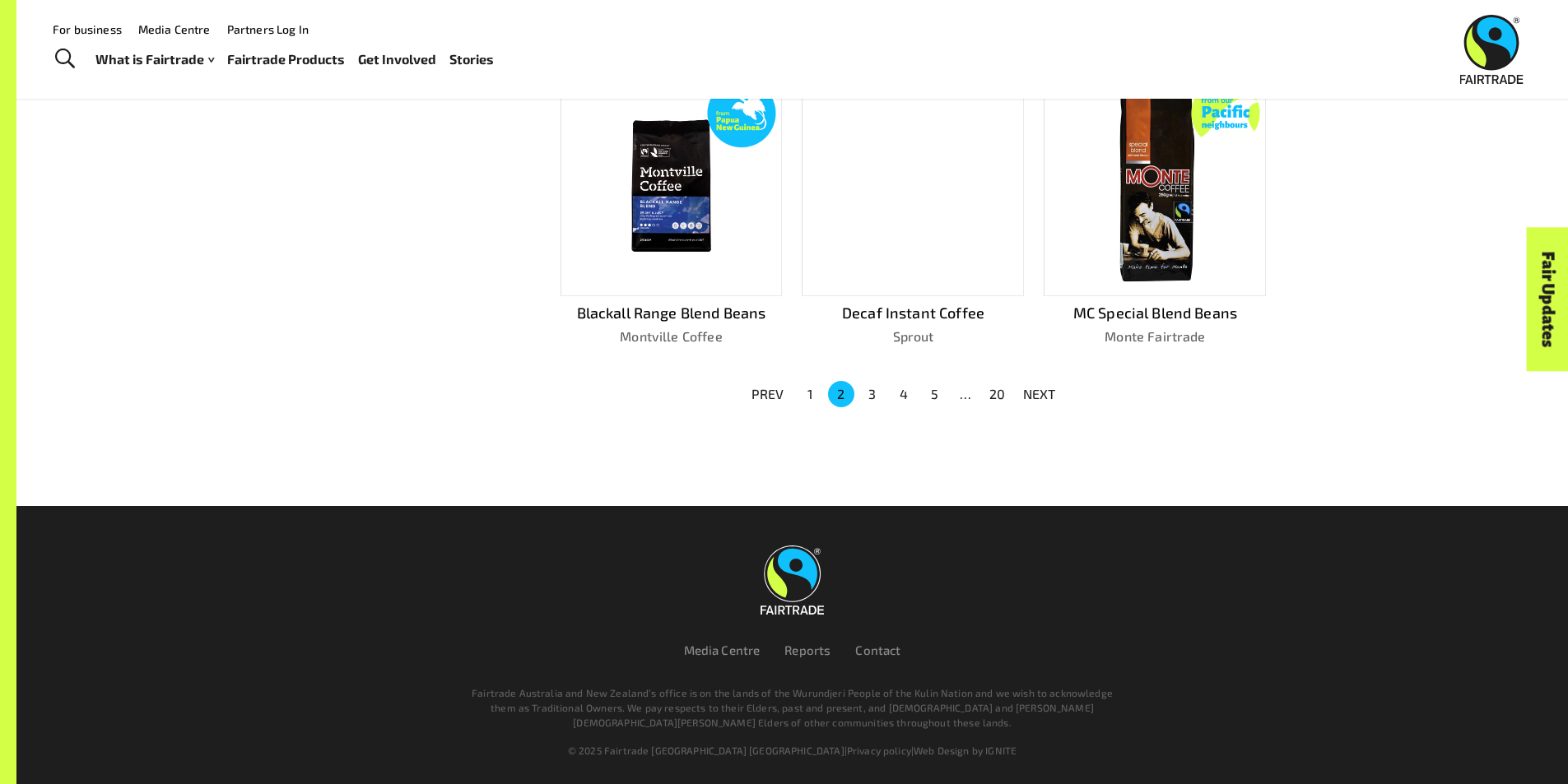
scroll to position [1074, 0]
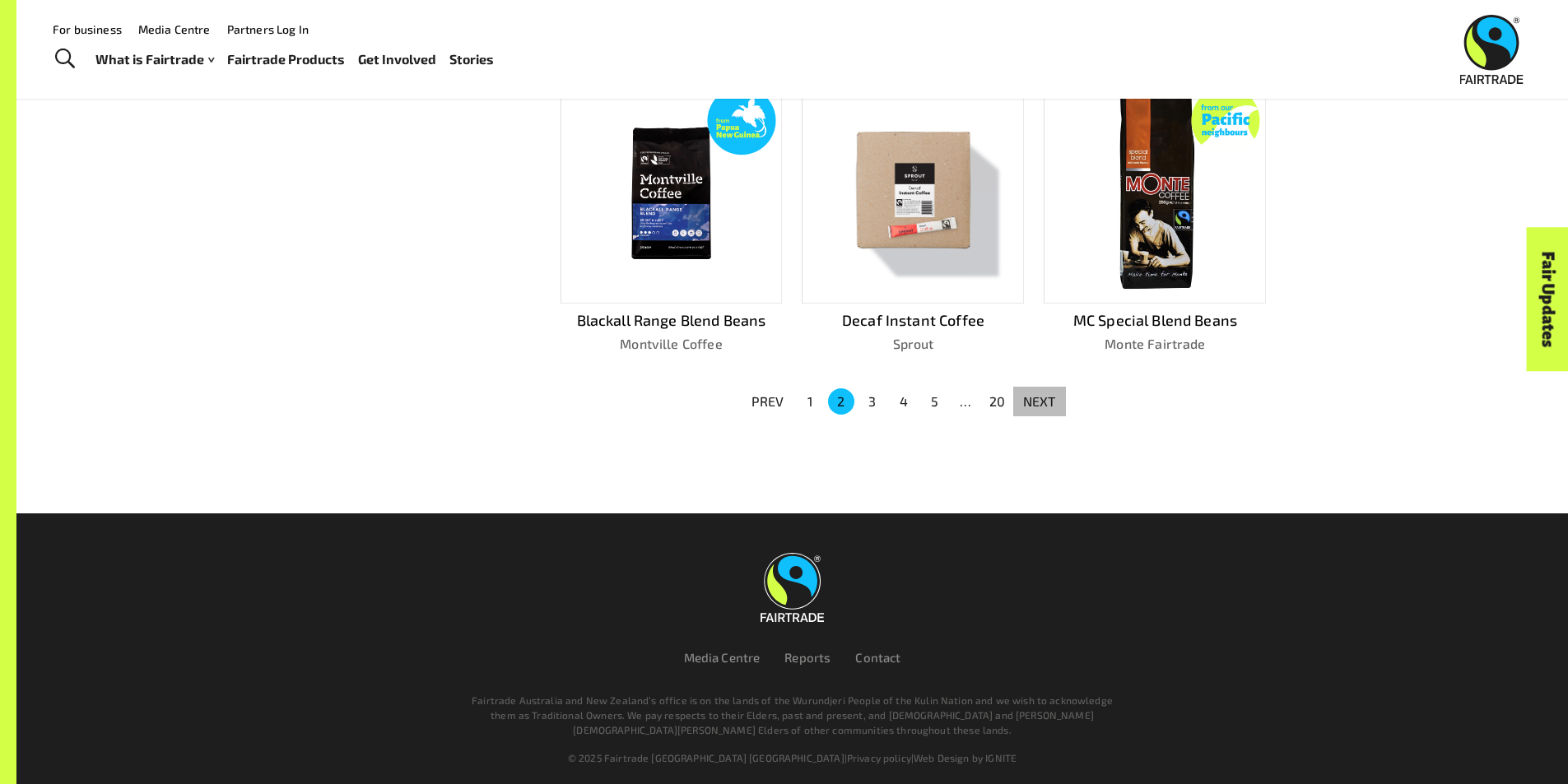
click at [1017, 395] on button "NEXT" at bounding box center [1039, 401] width 53 height 29
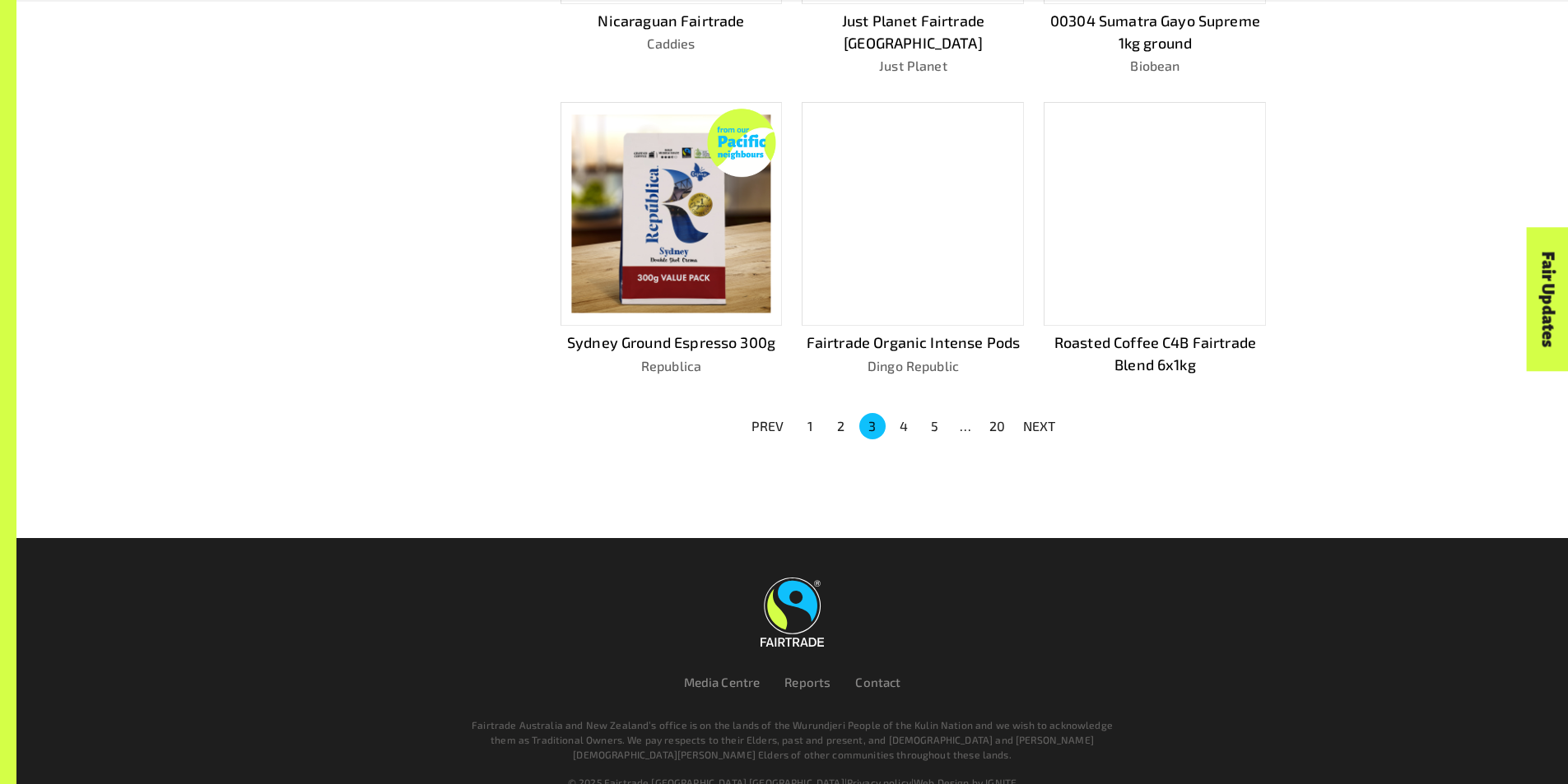
scroll to position [1099, 0]
